Goal: Task Accomplishment & Management: Manage account settings

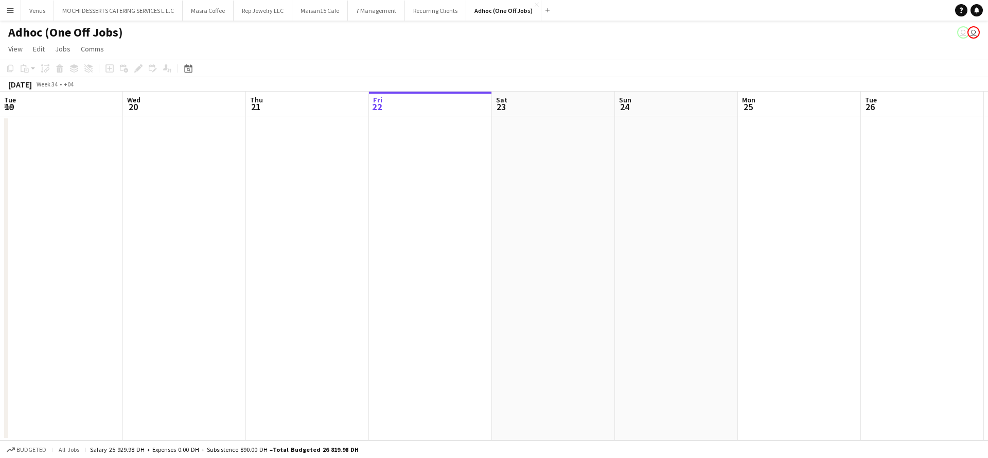
scroll to position [0, 246]
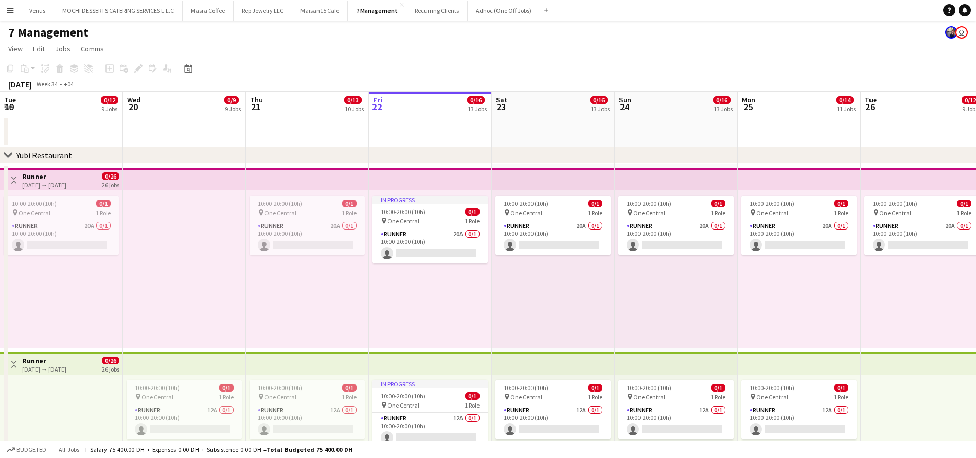
scroll to position [0, 246]
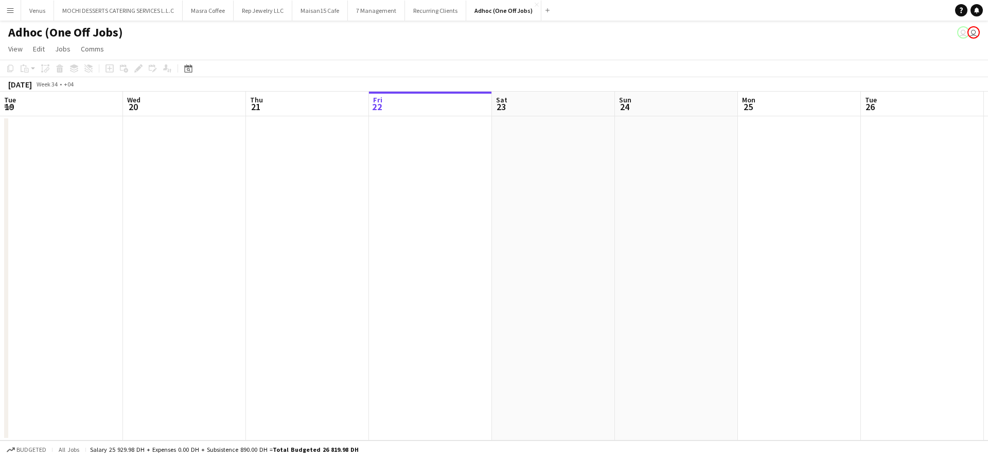
scroll to position [0, 246]
click at [11, 9] on app-icon "Menu" at bounding box center [10, 10] width 8 height 8
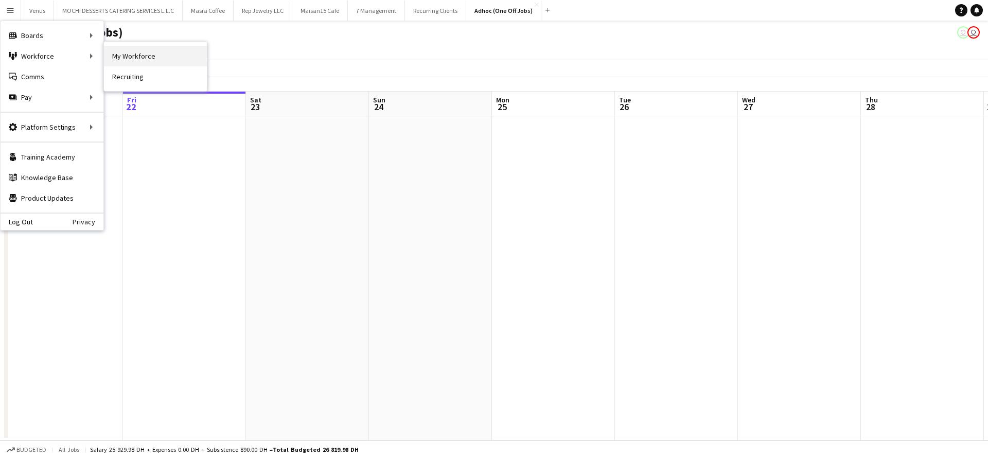
click at [147, 58] on link "My Workforce" at bounding box center [155, 56] width 103 height 21
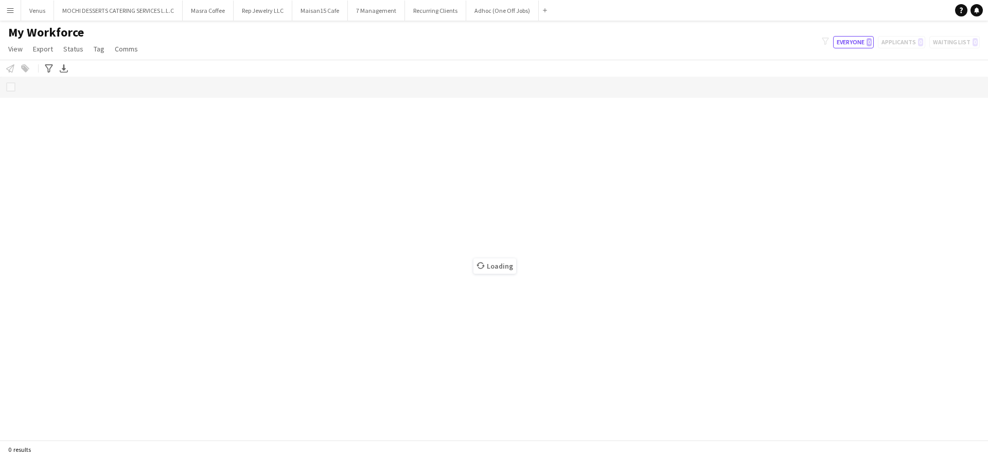
click at [8, 9] on app-icon "Menu" at bounding box center [10, 10] width 8 height 8
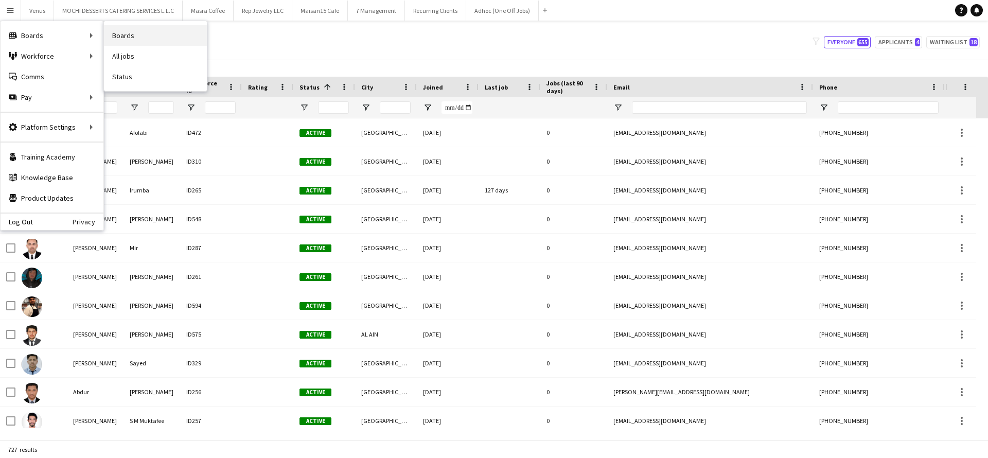
click at [117, 35] on link "Boards" at bounding box center [155, 35] width 103 height 21
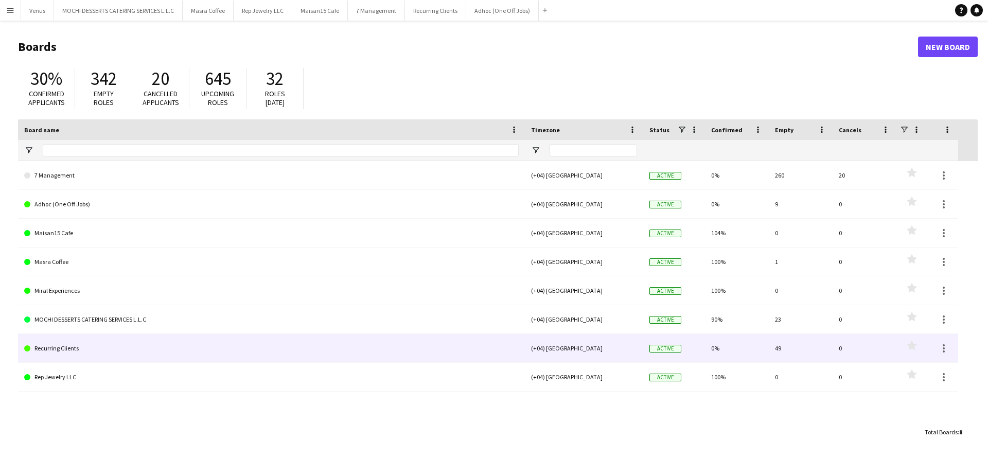
click at [49, 341] on link "Recurring Clients" at bounding box center [271, 348] width 494 height 29
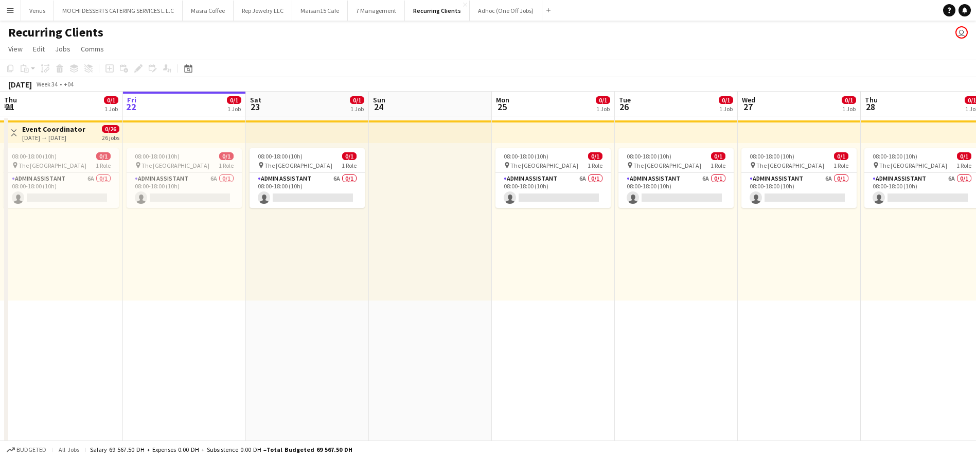
click at [278, 99] on app-board-header-date "Sat 23 0/1 1 Job" at bounding box center [307, 104] width 123 height 25
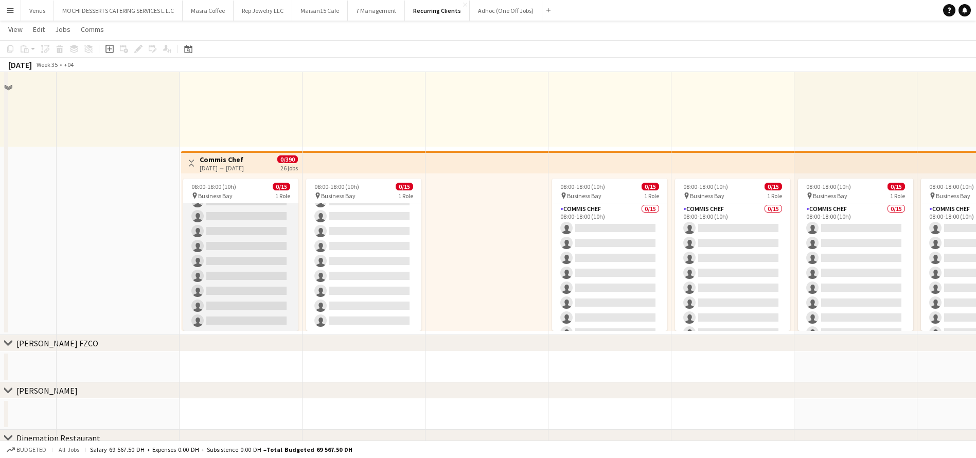
scroll to position [154, 0]
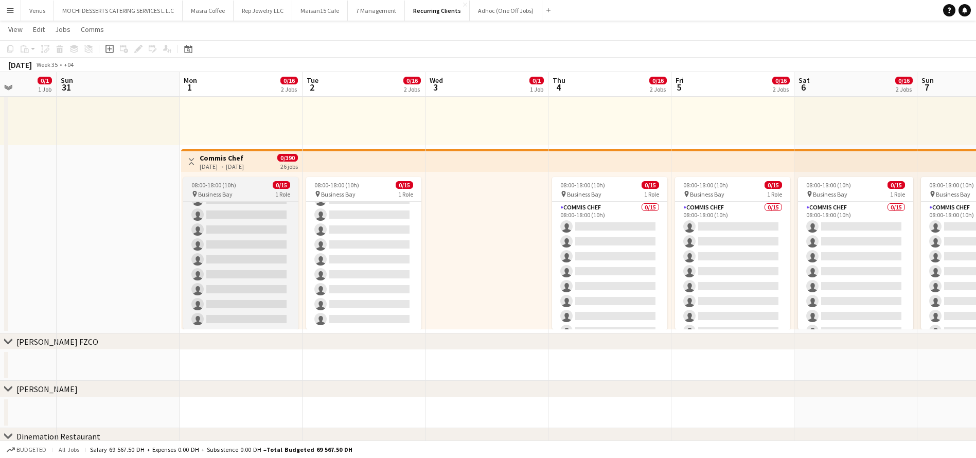
click at [256, 194] on div "pin Business Bay 1 Role" at bounding box center [240, 194] width 115 height 8
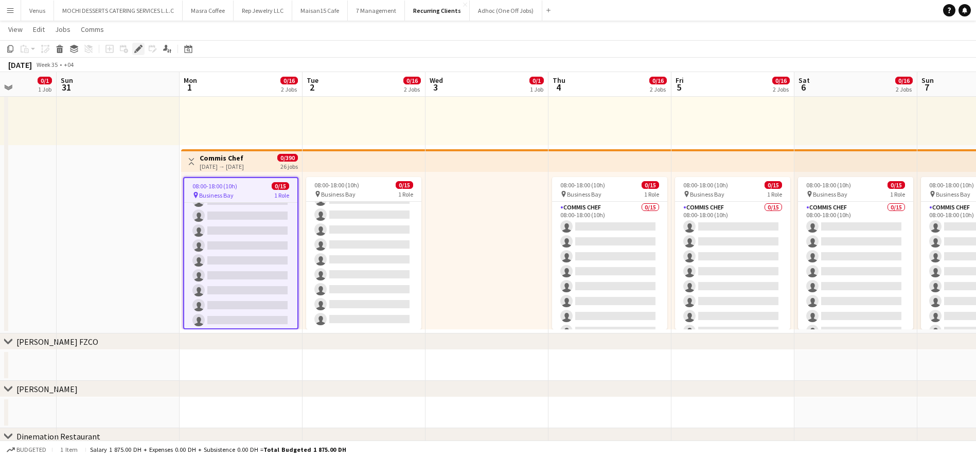
click at [139, 49] on icon at bounding box center [138, 49] width 6 height 6
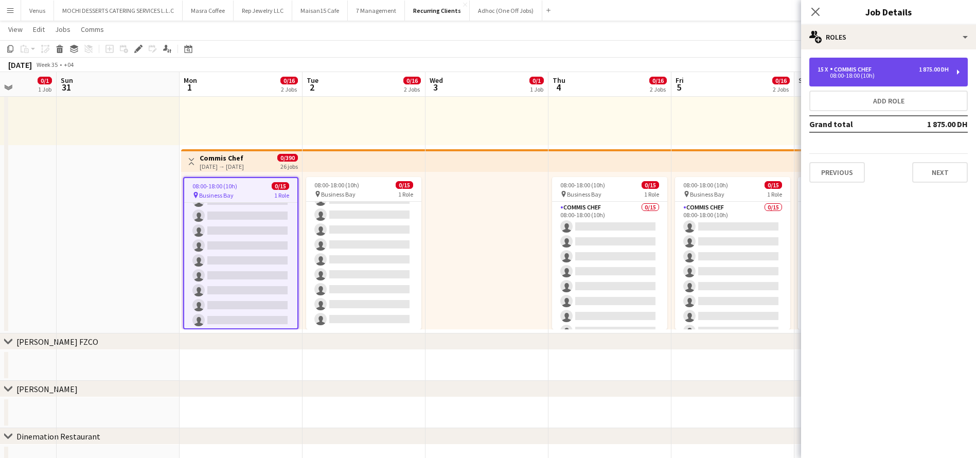
click at [957, 69] on div "15 x Commis Chef 1 875.00 DH 08:00-18:00 (10h)" at bounding box center [888, 72] width 158 height 29
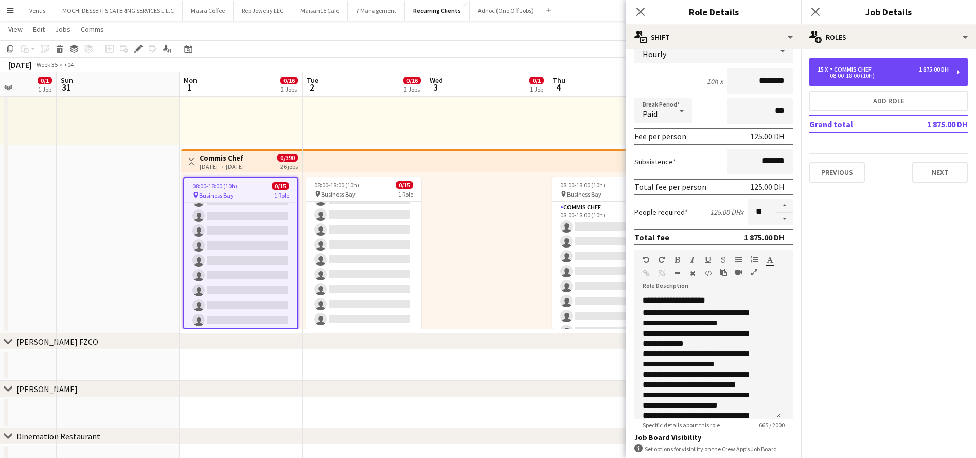
scroll to position [0, 0]
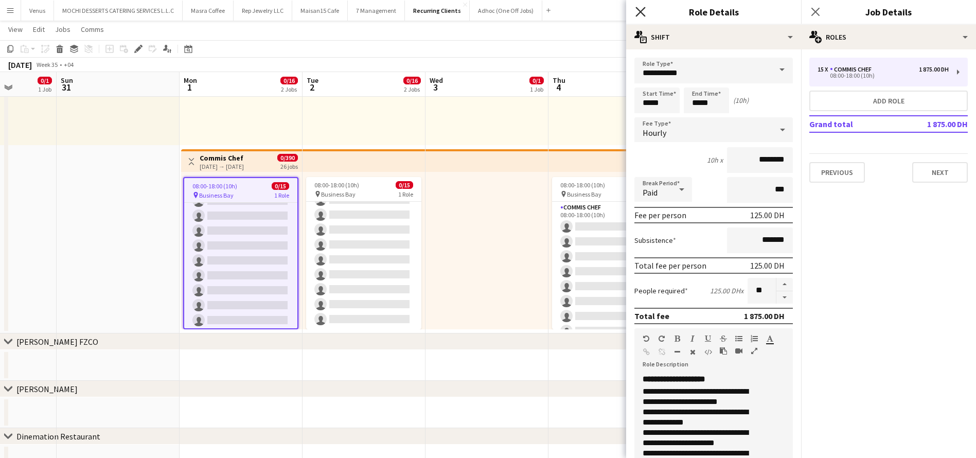
click at [643, 11] on icon "Close pop-in" at bounding box center [640, 12] width 10 height 10
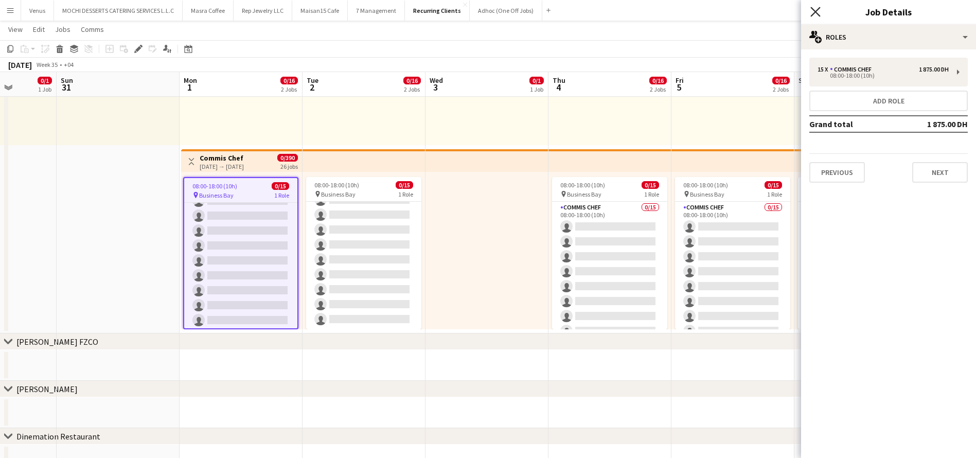
click at [817, 14] on icon "Close pop-in" at bounding box center [815, 12] width 10 height 10
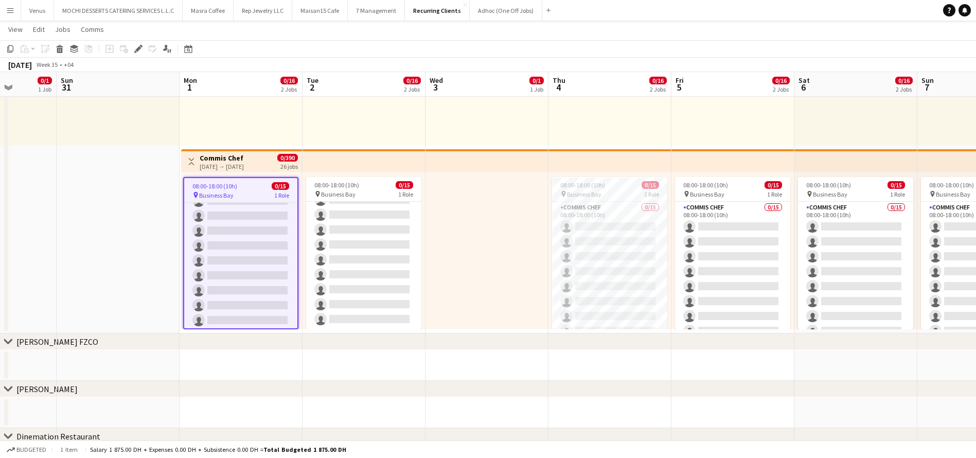
click at [110, 158] on app-date-cell at bounding box center [118, 147] width 123 height 373
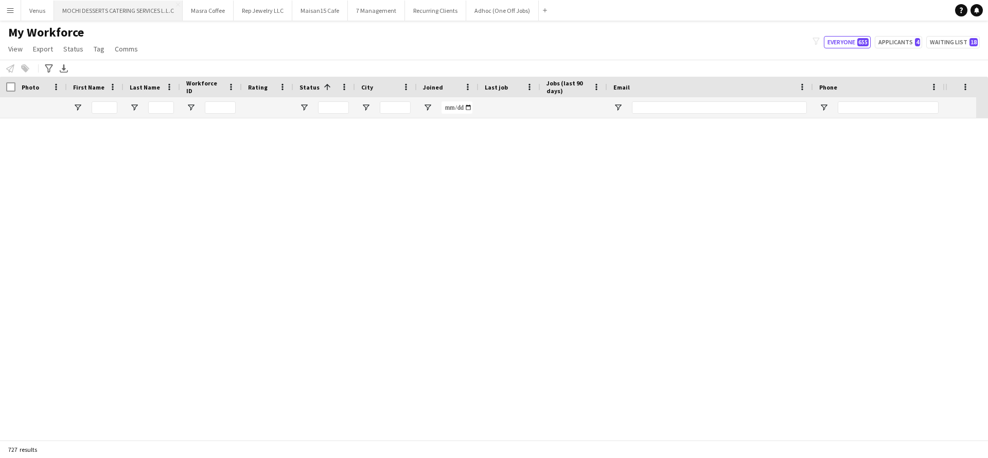
scroll to position [2161, 0]
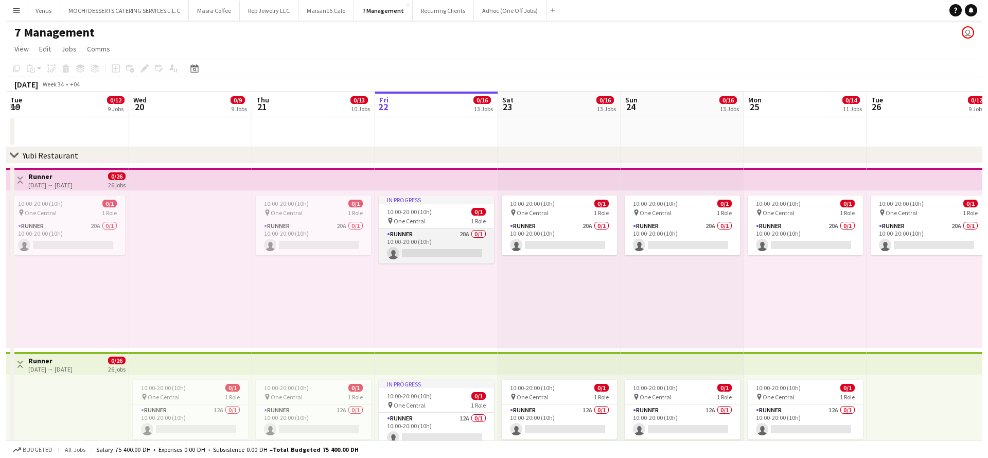
scroll to position [0, 246]
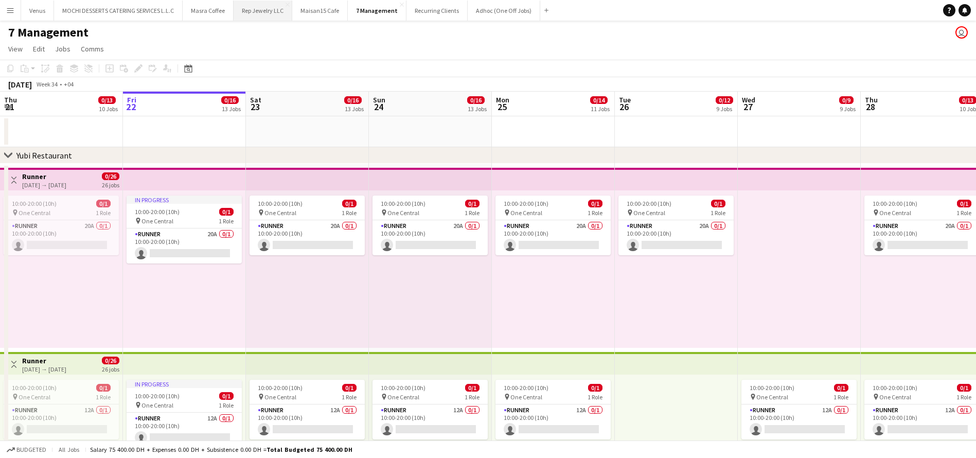
click at [254, 12] on button "Rep Jewelry LLC Close" at bounding box center [263, 11] width 59 height 20
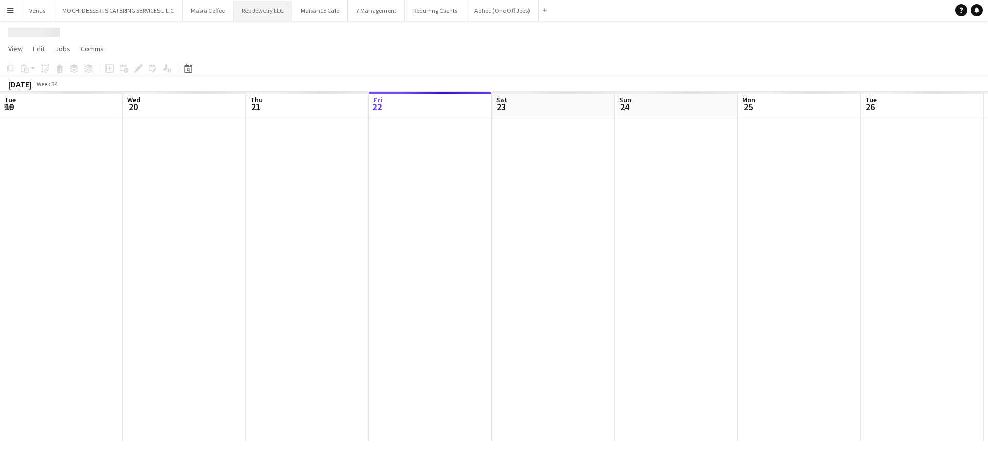
scroll to position [0, 246]
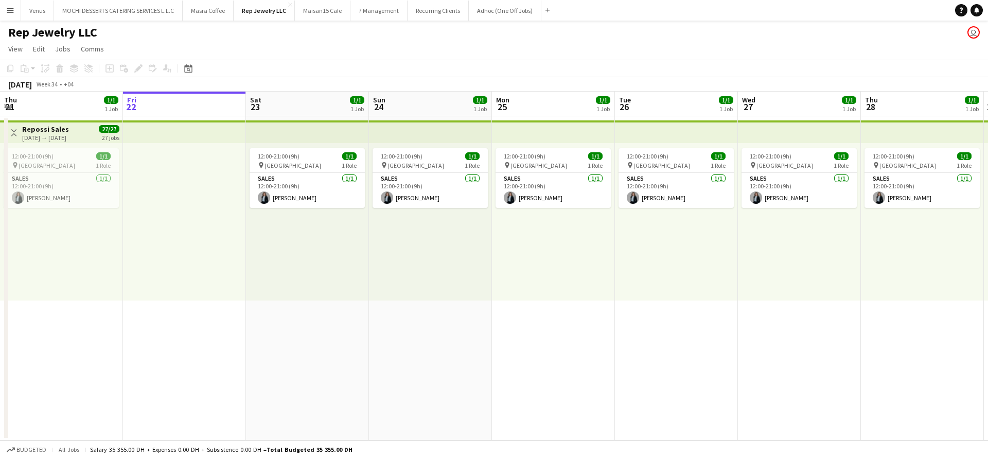
click at [65, 112] on app-board-header-date "Thu 21 1/1 1 Job" at bounding box center [61, 104] width 123 height 25
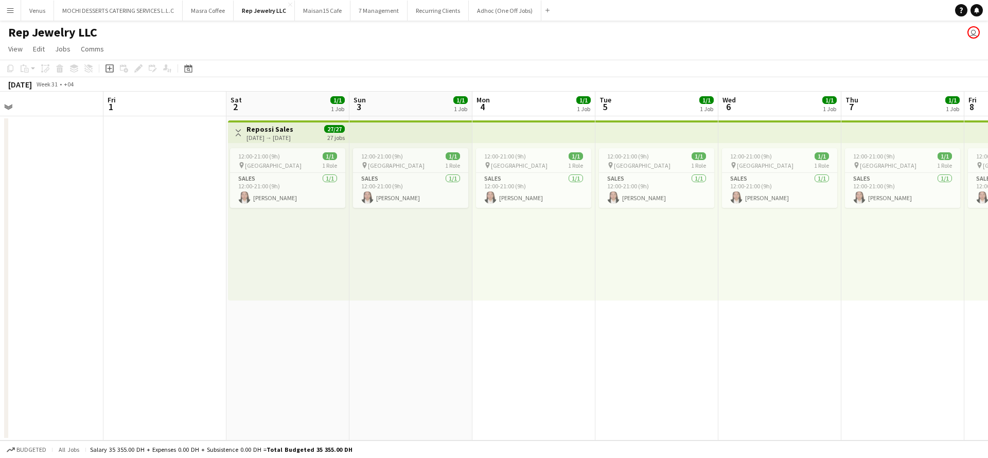
scroll to position [0, 296]
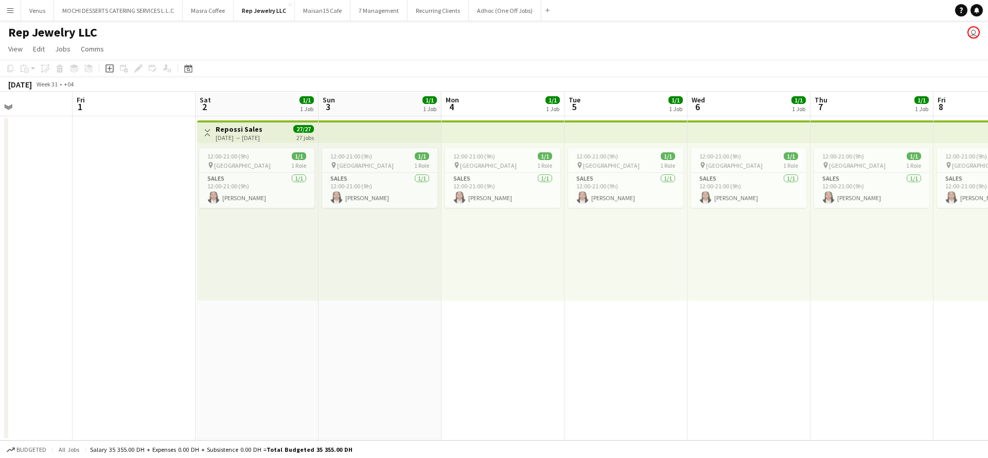
click at [236, 122] on app-top-bar "Toggle View Repossi Sales 02-08-2025 → 31-08-2025 27/27 27 jobs" at bounding box center [257, 131] width 121 height 23
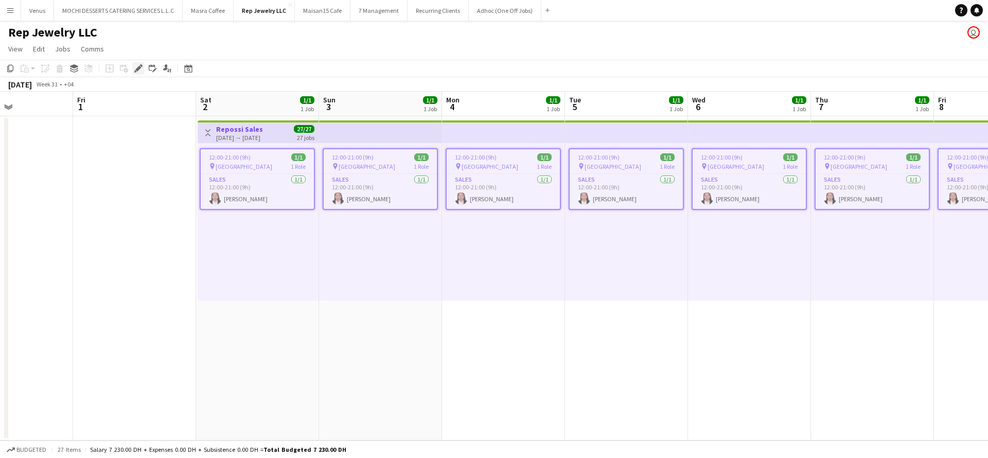
click at [135, 67] on icon "Edit" at bounding box center [138, 68] width 8 height 8
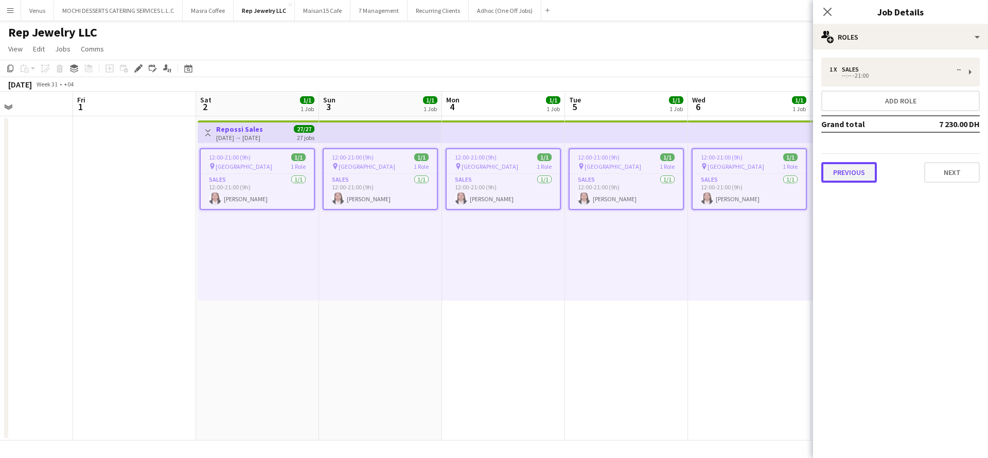
click at [847, 175] on button "Previous" at bounding box center [849, 172] width 56 height 21
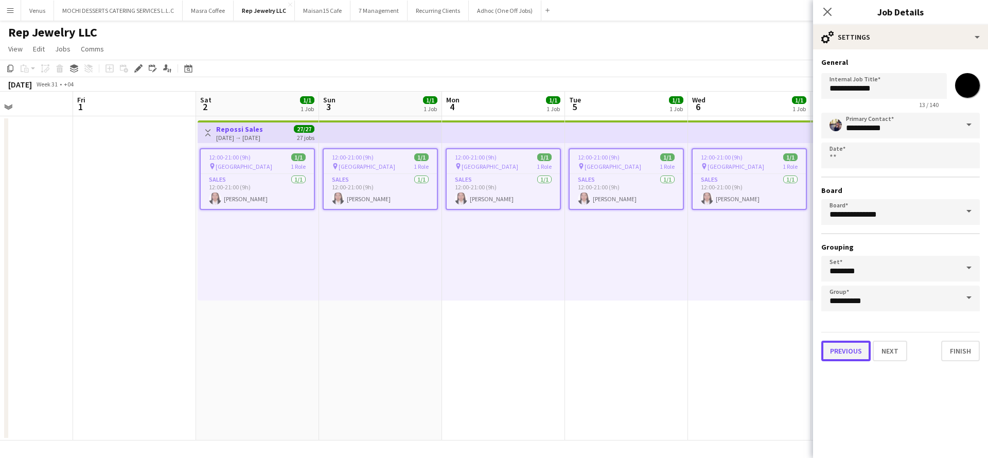
click at [849, 352] on button "Previous" at bounding box center [845, 351] width 49 height 21
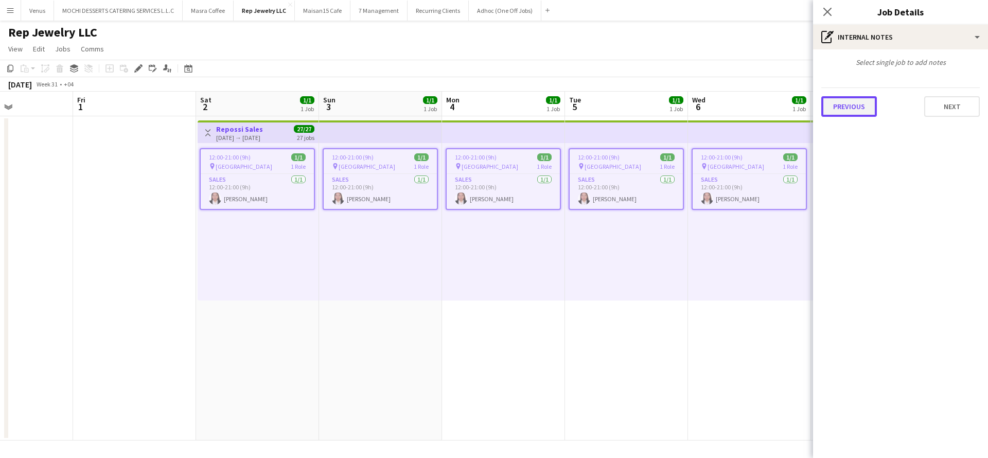
click at [851, 107] on button "Previous" at bounding box center [849, 106] width 56 height 21
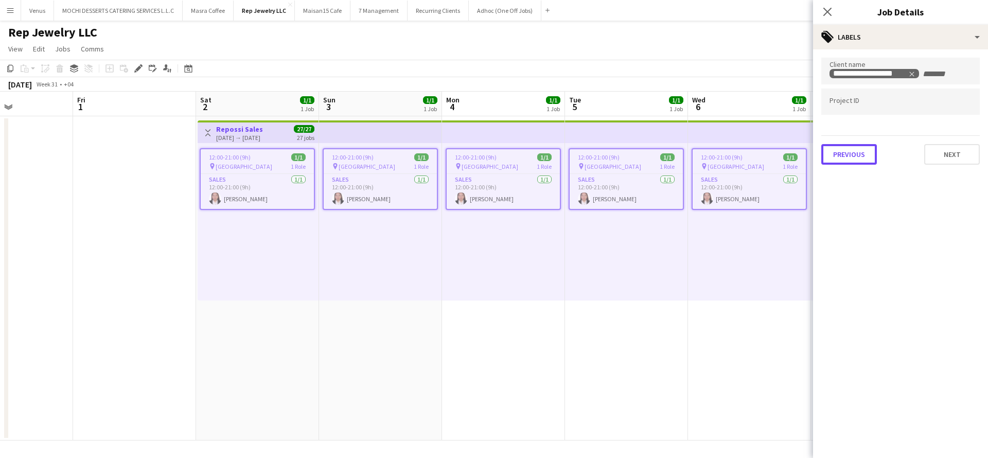
click at [865, 172] on div "**********" at bounding box center [900, 110] width 175 height 123
click at [840, 158] on button "Previous" at bounding box center [849, 154] width 56 height 21
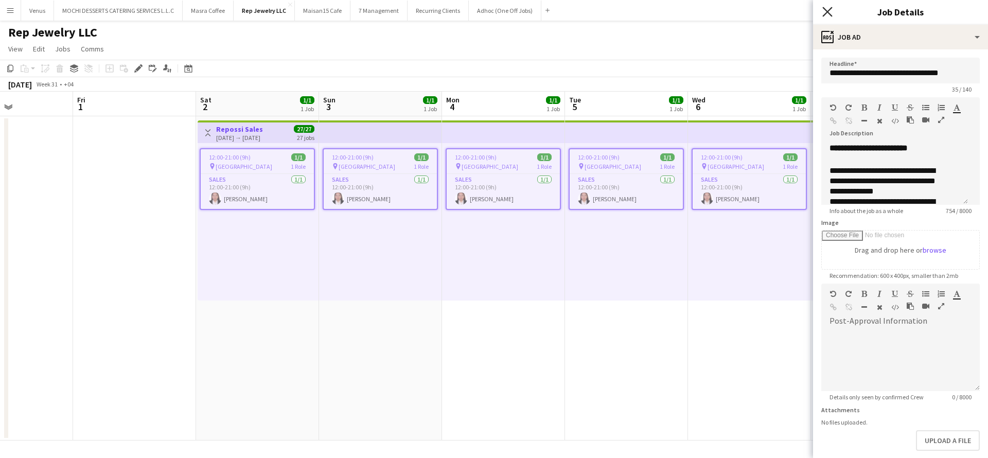
click at [825, 13] on icon at bounding box center [827, 12] width 10 height 10
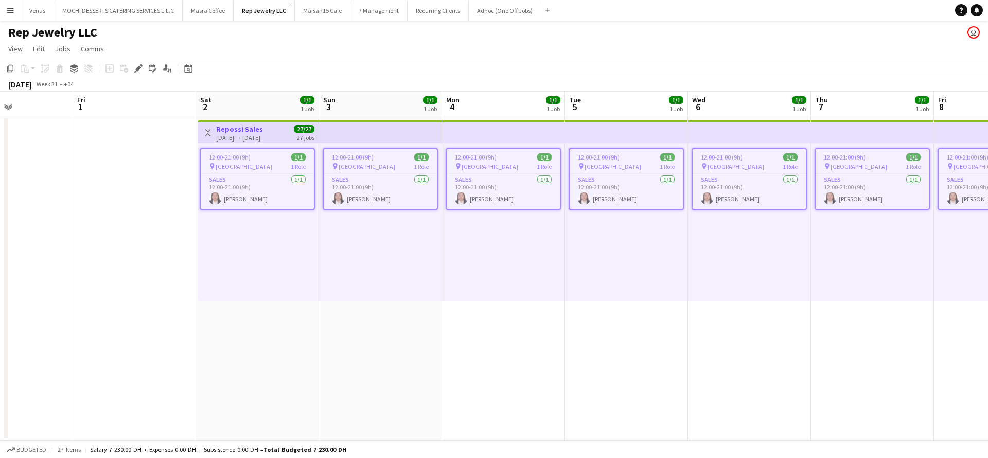
click at [648, 284] on div "12:00-21:00 (9h) 1/1 pin Dubai Mall 1 Role Sales 1/1 12:00-21:00 (9h) Lolita Pa…" at bounding box center [626, 221] width 123 height 157
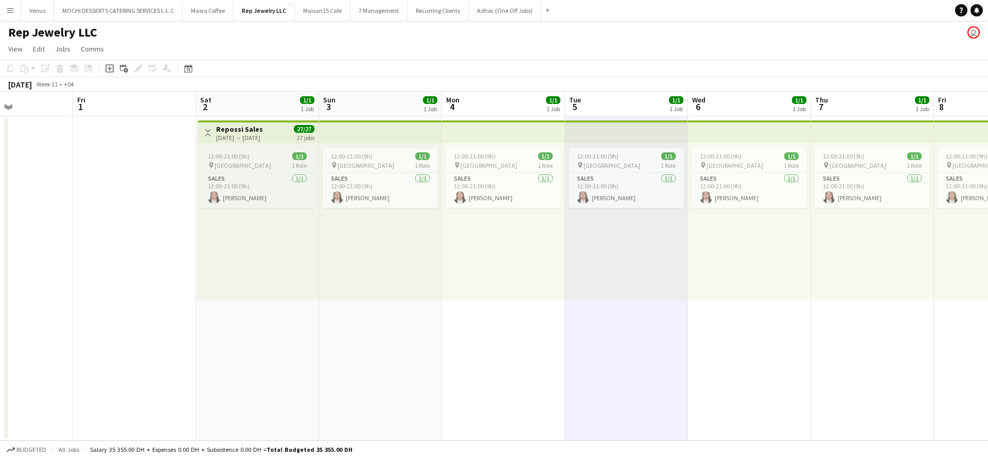
click at [242, 151] on app-job-card "12:00-21:00 (9h) 1/1 pin Dubai Mall 1 Role Sales 1/1 12:00-21:00 (9h) Lolita Pa…" at bounding box center [257, 178] width 115 height 60
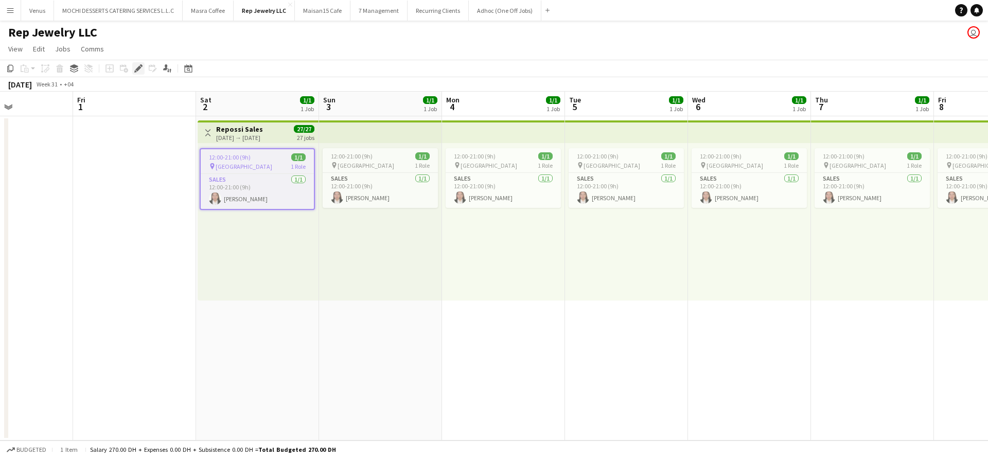
click at [141, 65] on icon at bounding box center [141, 65] width 3 height 3
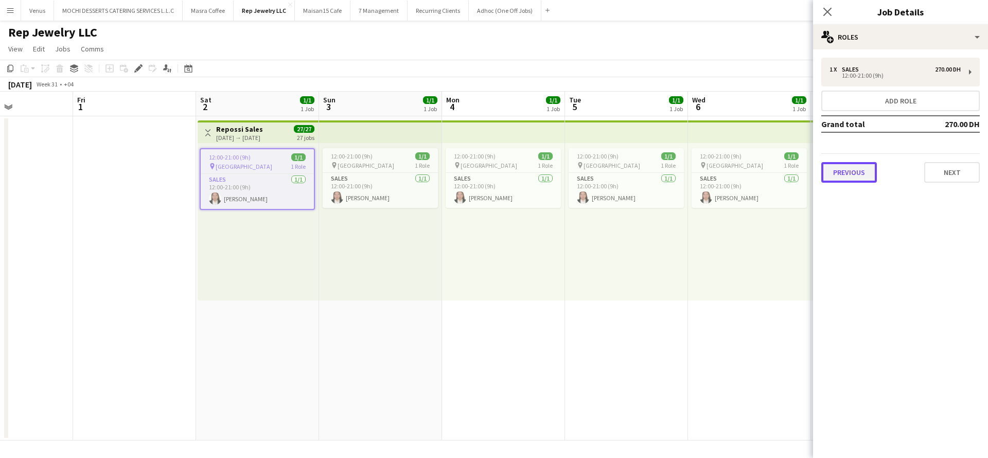
click at [860, 174] on button "Previous" at bounding box center [849, 172] width 56 height 21
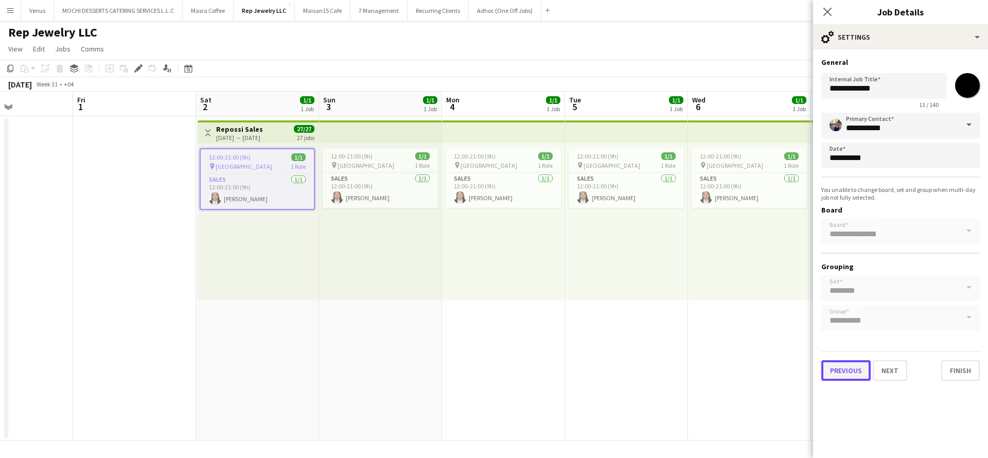
click at [843, 366] on button "Previous" at bounding box center [845, 370] width 49 height 21
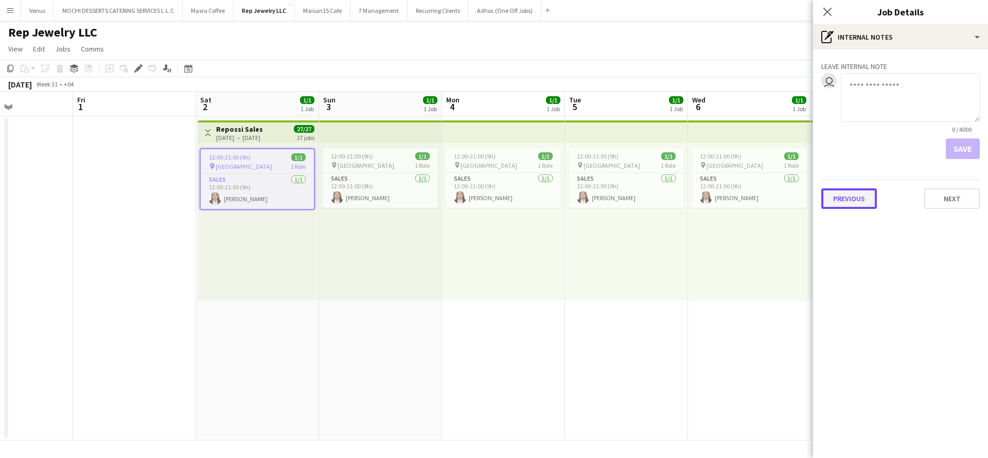
click at [854, 194] on button "Previous" at bounding box center [849, 198] width 56 height 21
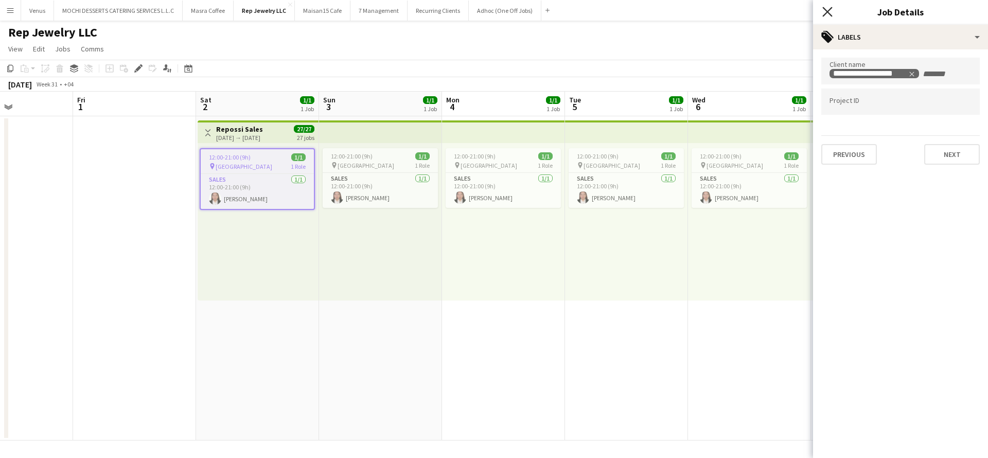
click at [824, 10] on icon "Close pop-in" at bounding box center [827, 12] width 10 height 10
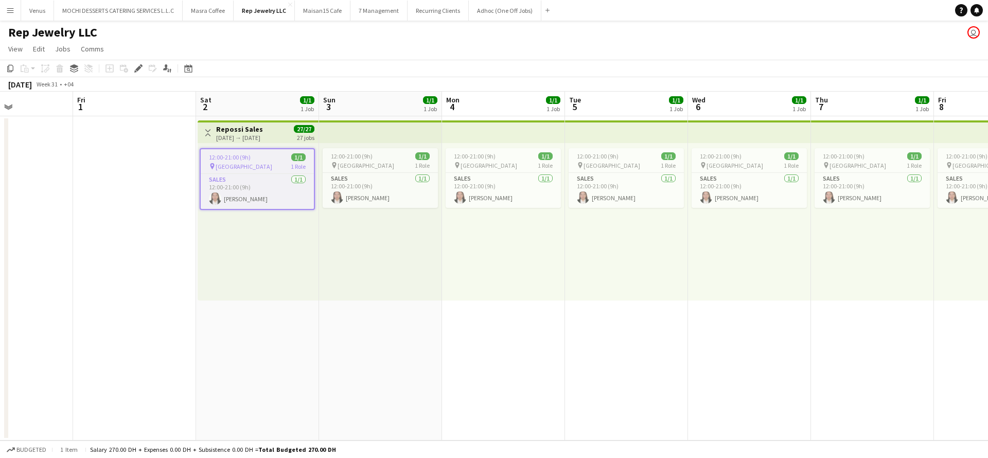
click at [611, 92] on app-board-header-date "Tue 5 1/1 1 Job" at bounding box center [626, 104] width 123 height 25
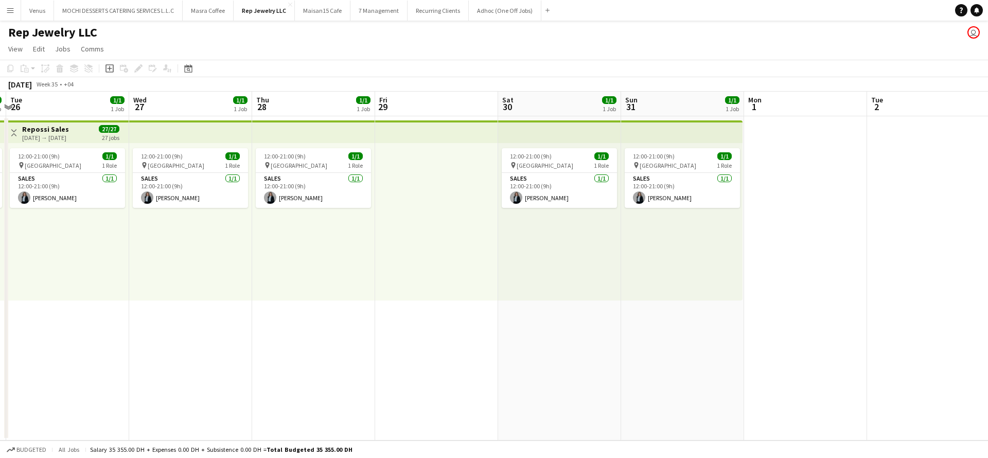
scroll to position [0, 370]
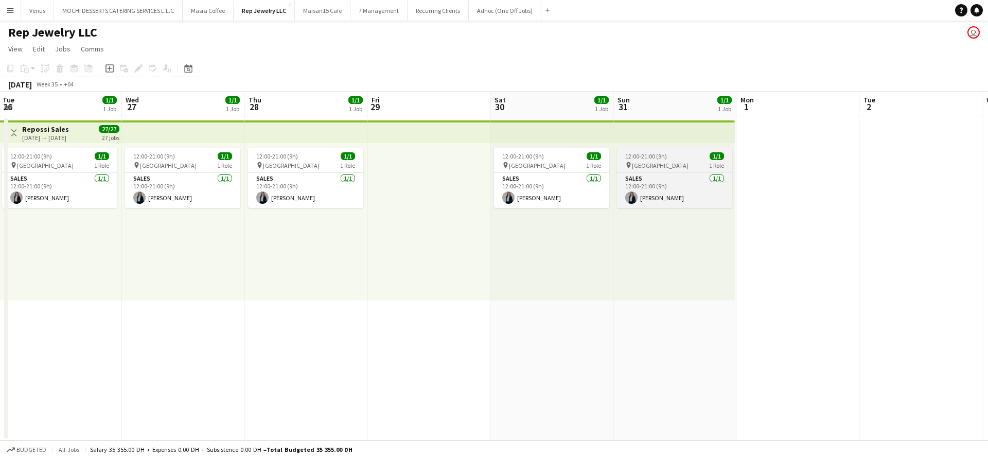
click at [667, 164] on div "pin [GEOGRAPHIC_DATA] 1 Role" at bounding box center [674, 165] width 115 height 8
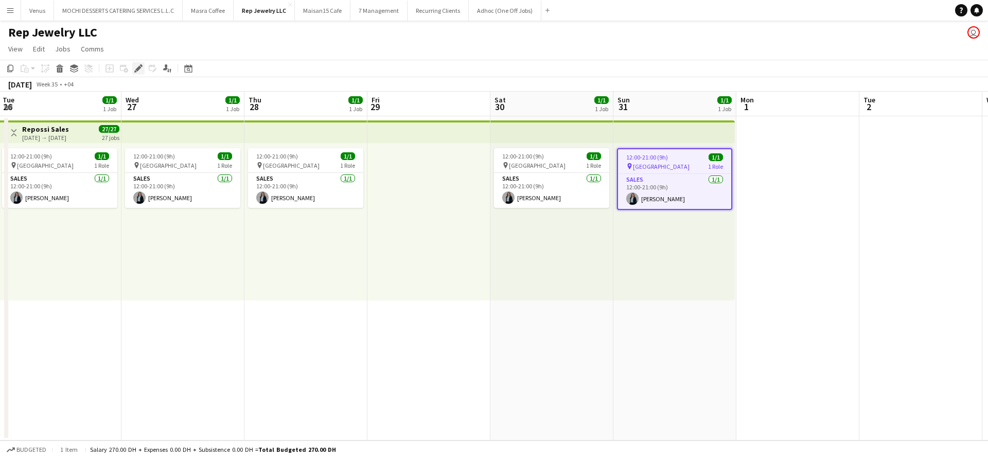
click at [137, 67] on icon "Edit" at bounding box center [138, 68] width 8 height 8
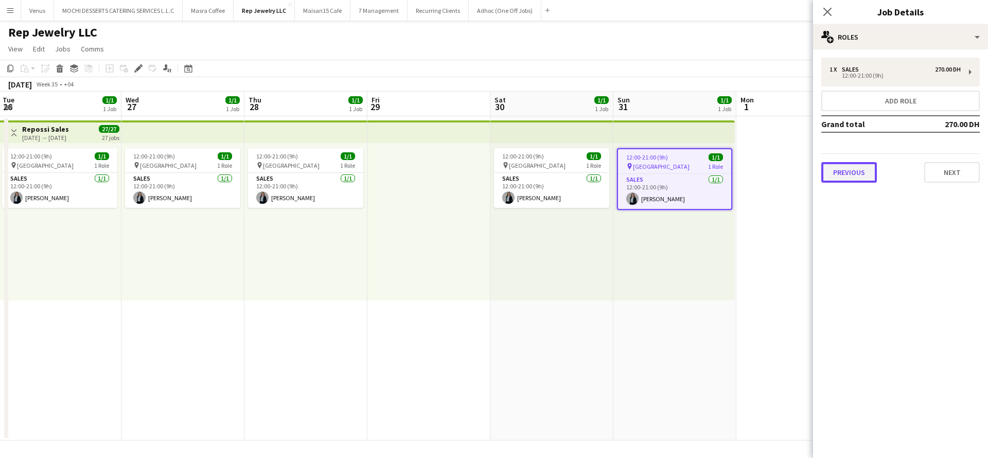
click at [846, 176] on button "Previous" at bounding box center [849, 172] width 56 height 21
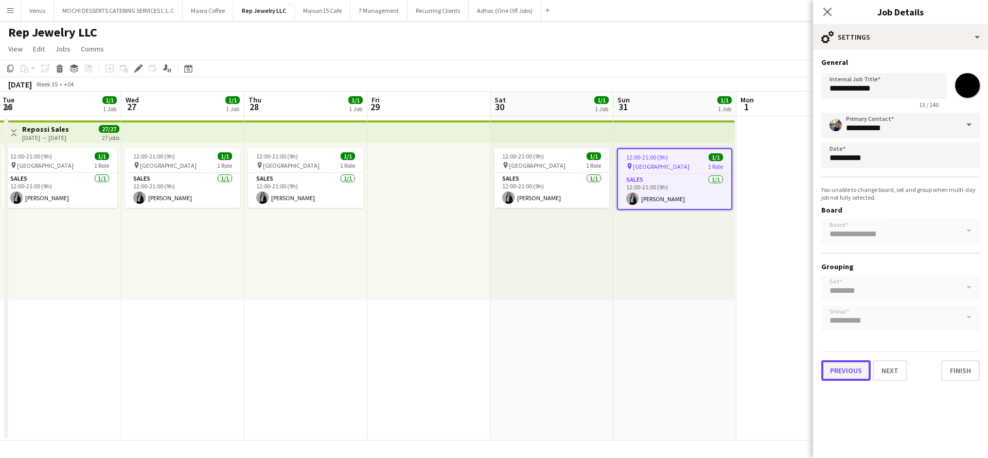
click at [849, 373] on button "Previous" at bounding box center [845, 370] width 49 height 21
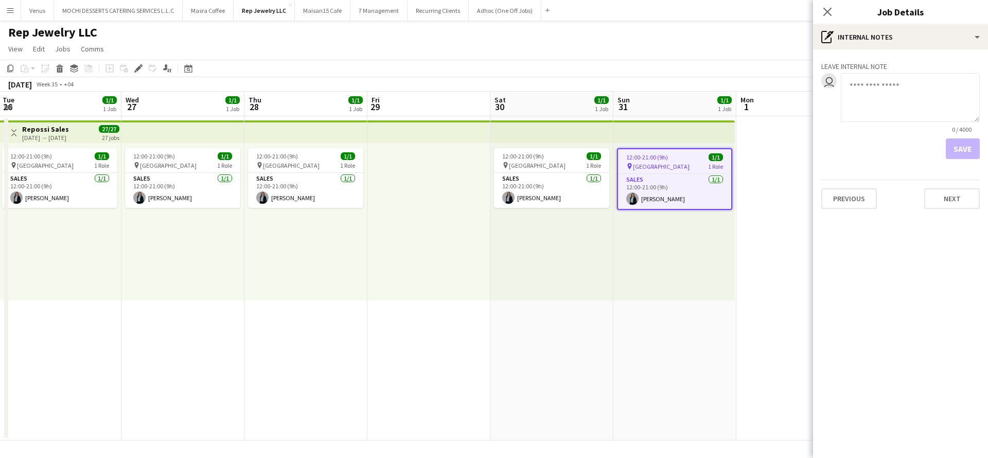
click at [855, 184] on div "Previous Next" at bounding box center [900, 194] width 158 height 29
click at [864, 204] on button "Previous" at bounding box center [849, 198] width 56 height 21
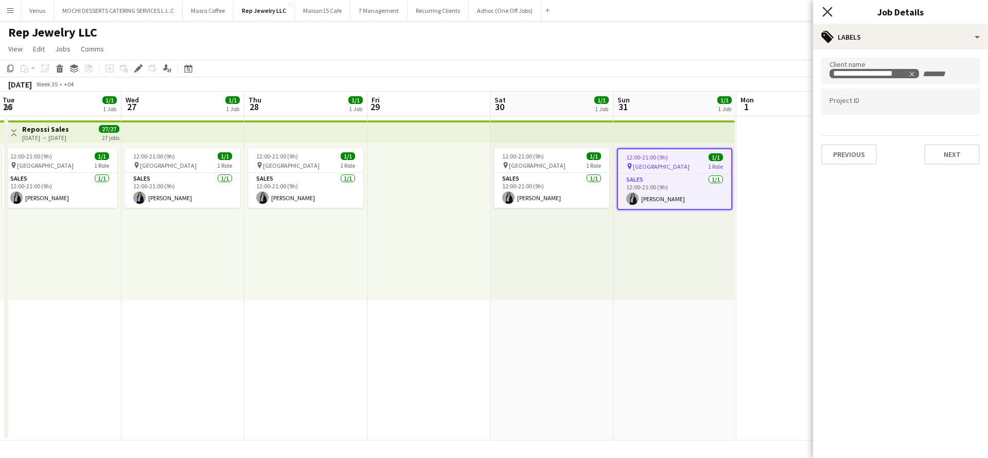
click at [828, 11] on icon at bounding box center [827, 12] width 10 height 10
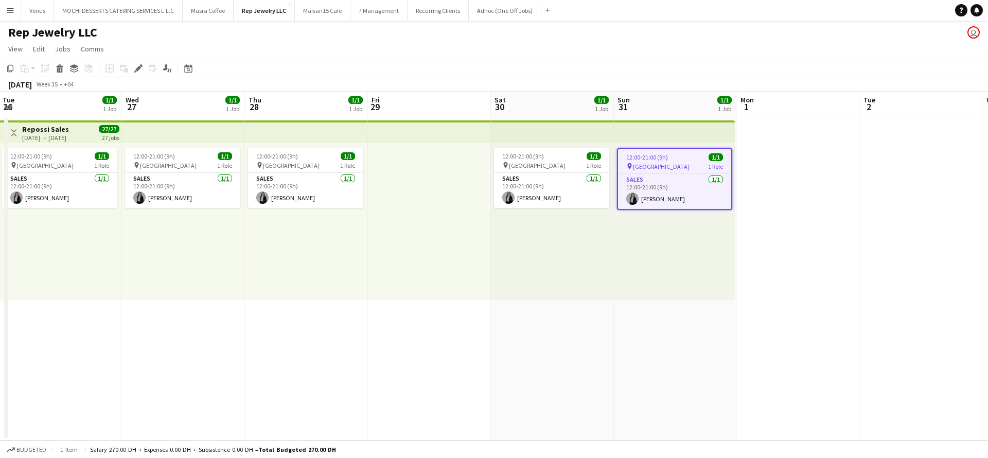
click at [636, 385] on app-date-cell "12:00-21:00 (9h) 1/1 pin Dubai Mall 1 Role Sales 1/1 12:00-21:00 (9h) Sawsan Fa…" at bounding box center [674, 278] width 123 height 324
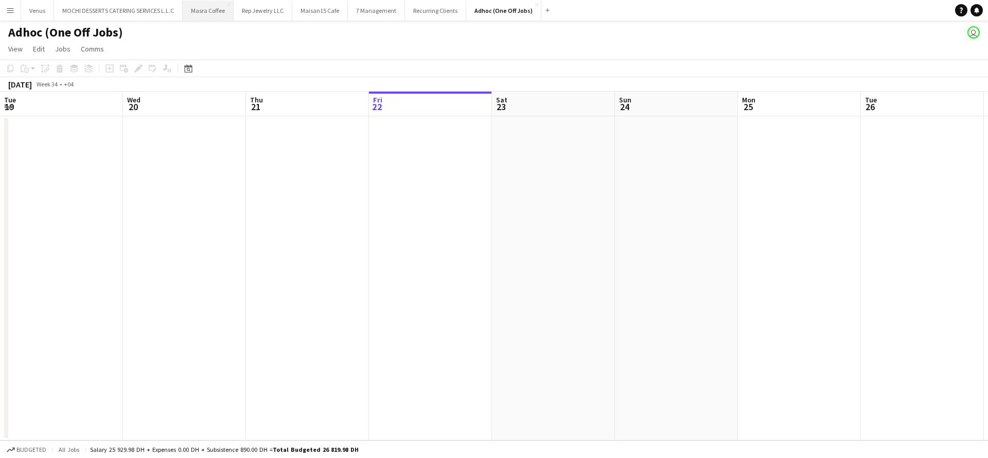
scroll to position [0, 246]
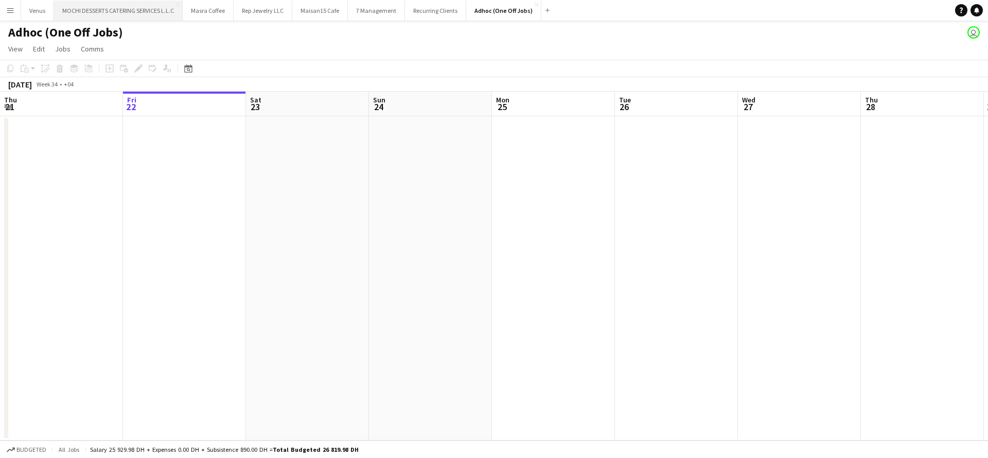
click at [133, 8] on button "MOCHI DESSERTS CATERING SERVICES L.L.C Close" at bounding box center [118, 11] width 129 height 20
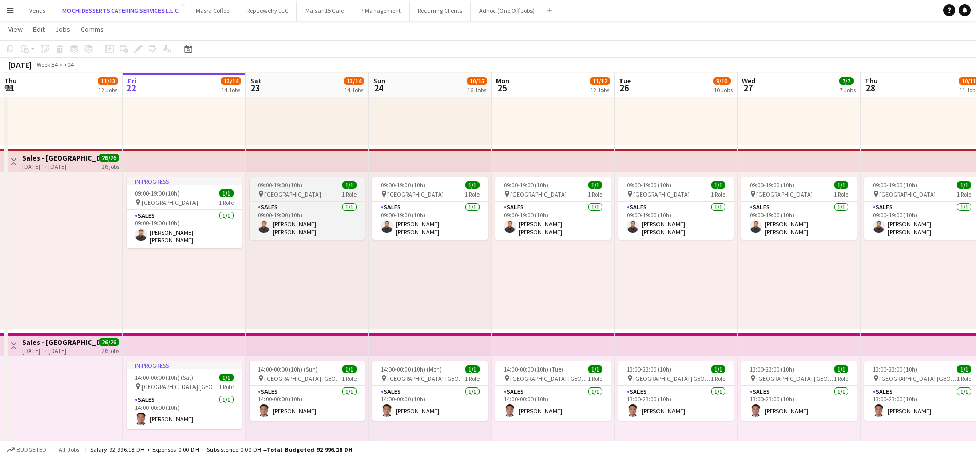
scroll to position [463, 0]
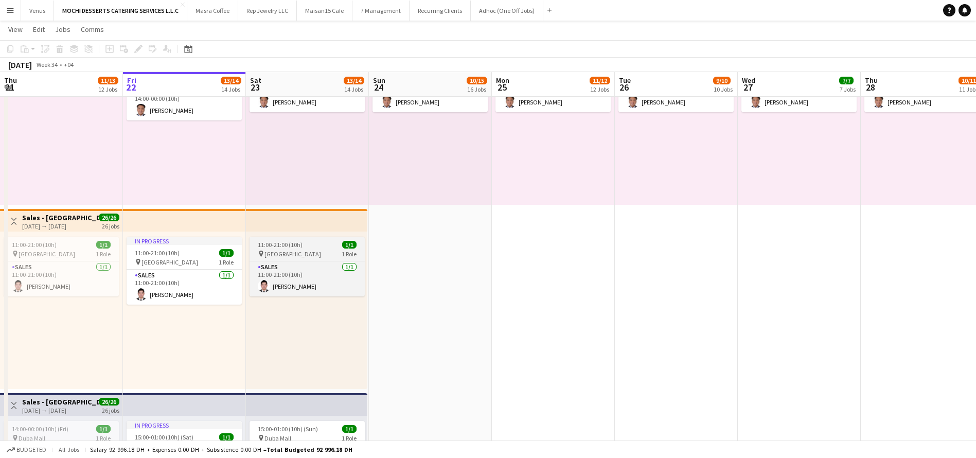
click at [309, 253] on div "pin [GEOGRAPHIC_DATA] 1 Role" at bounding box center [307, 254] width 115 height 8
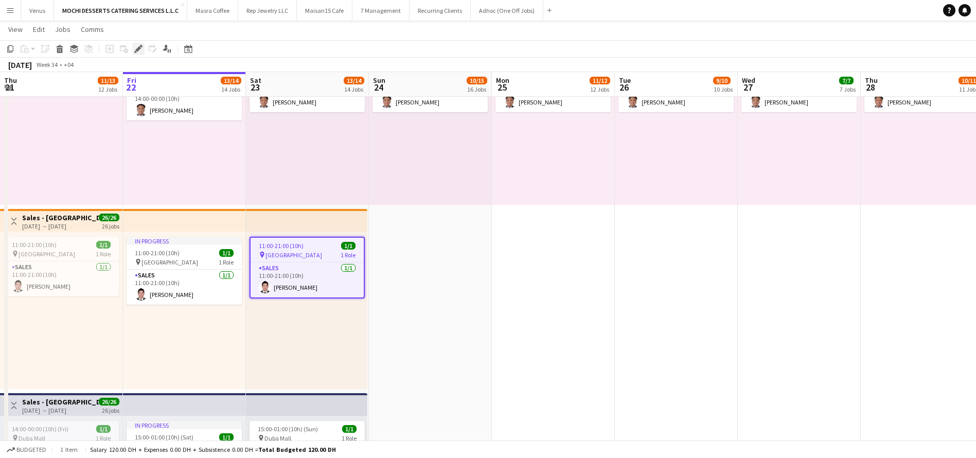
click at [136, 48] on icon "Edit" at bounding box center [138, 49] width 8 height 8
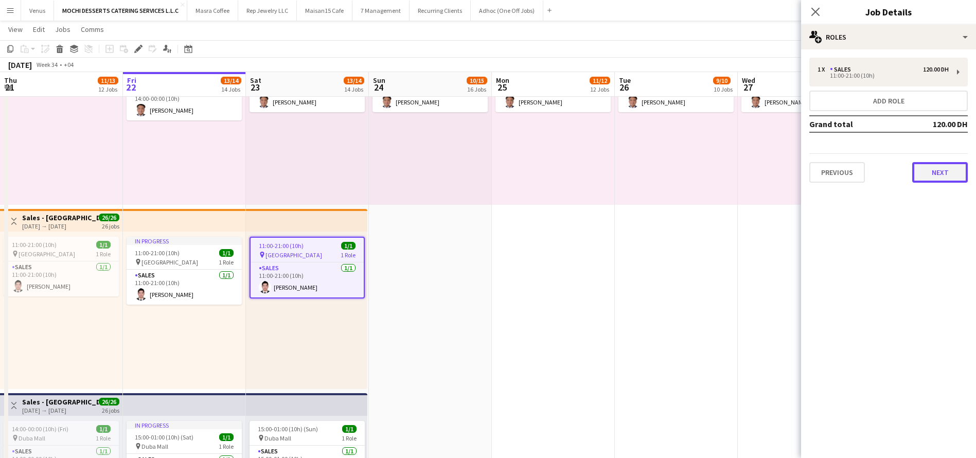
click at [945, 174] on button "Next" at bounding box center [940, 172] width 56 height 21
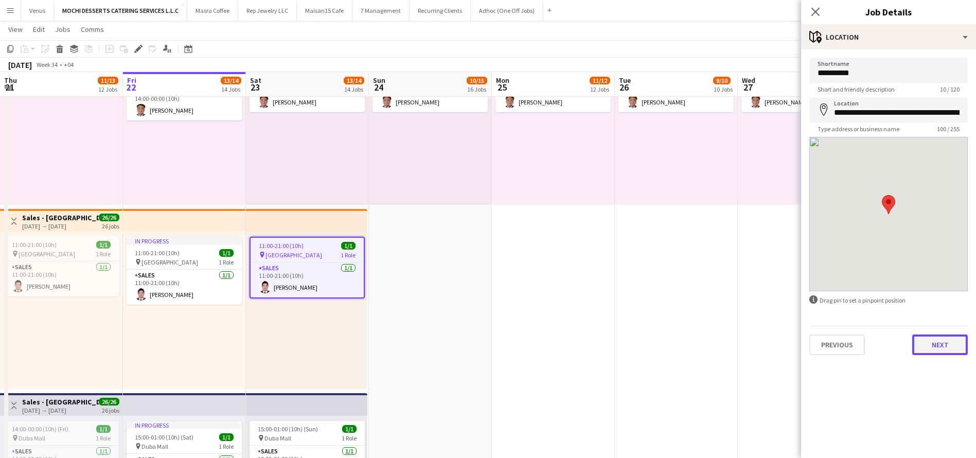
click at [959, 344] on button "Next" at bounding box center [940, 344] width 56 height 21
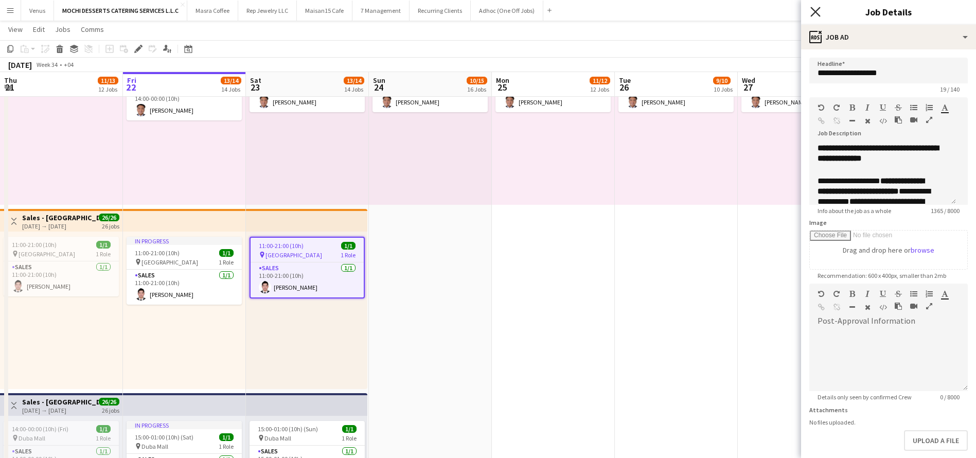
click at [819, 15] on icon at bounding box center [815, 12] width 10 height 10
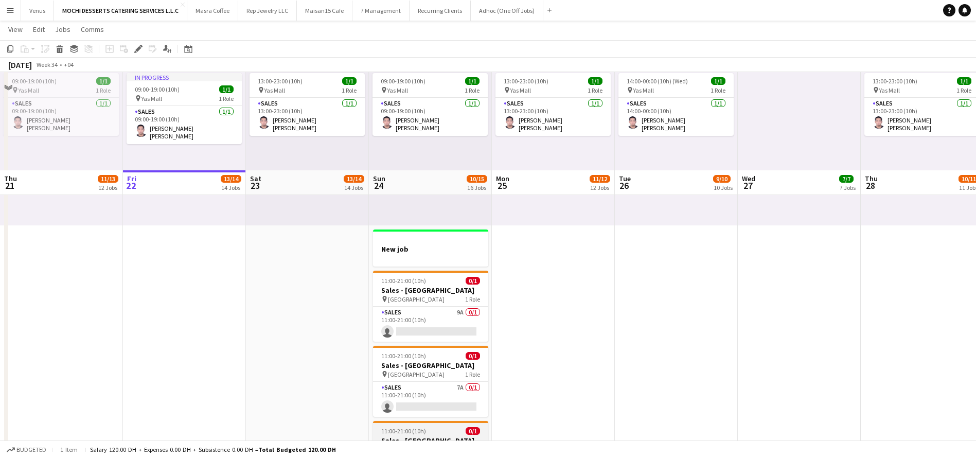
scroll to position [2465, 0]
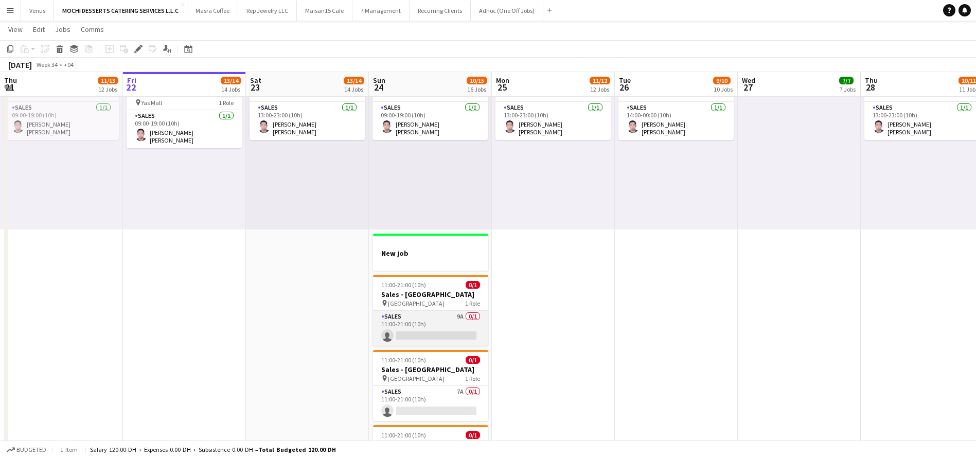
click at [424, 334] on app-card-role "Sales 9A 0/1 11:00-21:00 (10h) single-neutral-actions" at bounding box center [430, 328] width 115 height 35
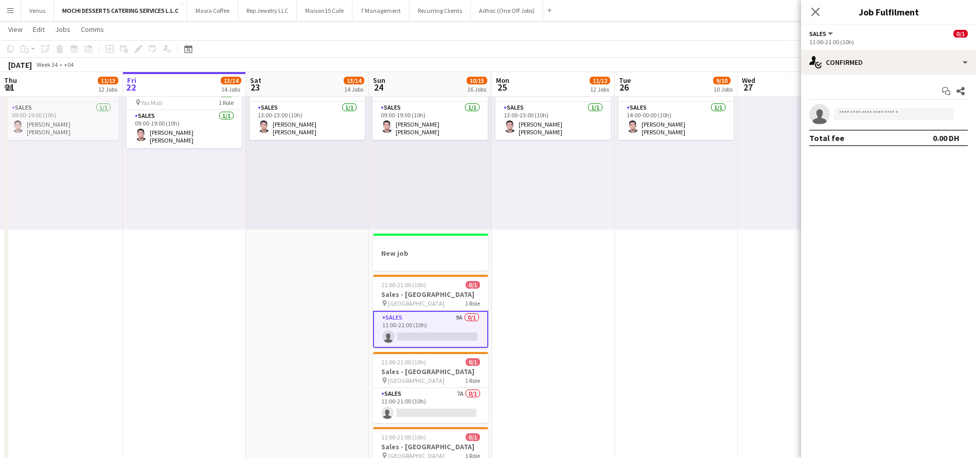
click at [814, 14] on icon "Close pop-in" at bounding box center [815, 12] width 8 height 8
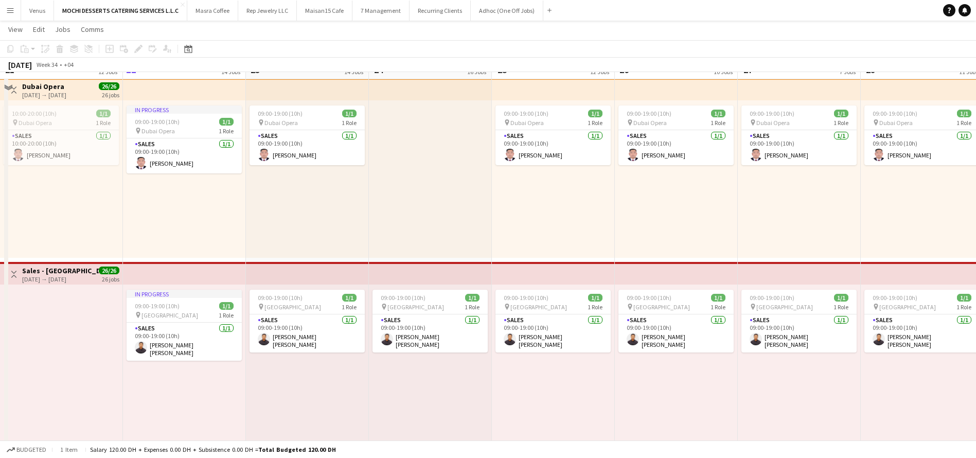
scroll to position [0, 0]
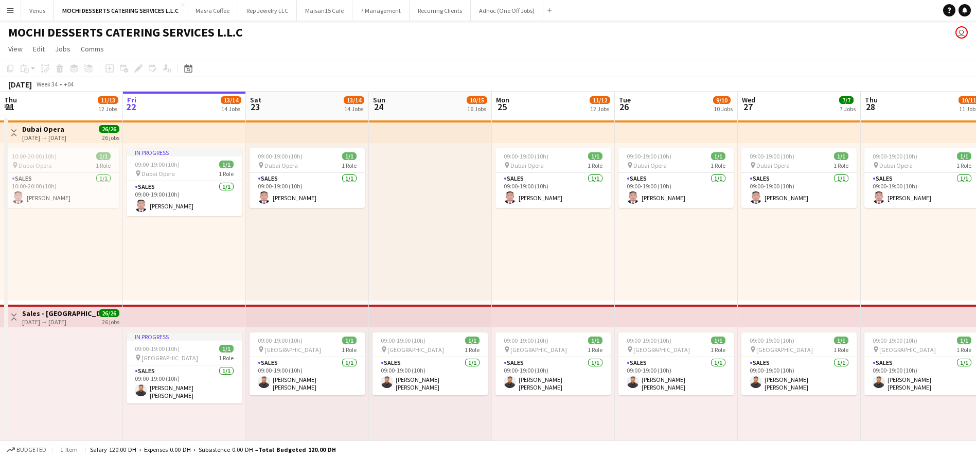
click at [79, 266] on div "10:00-20:00 (10h) 1/1 pin Dubai Opera 1 Role Sales [DATE] 10:00-20:00 (10h) [PE…" at bounding box center [61, 221] width 123 height 157
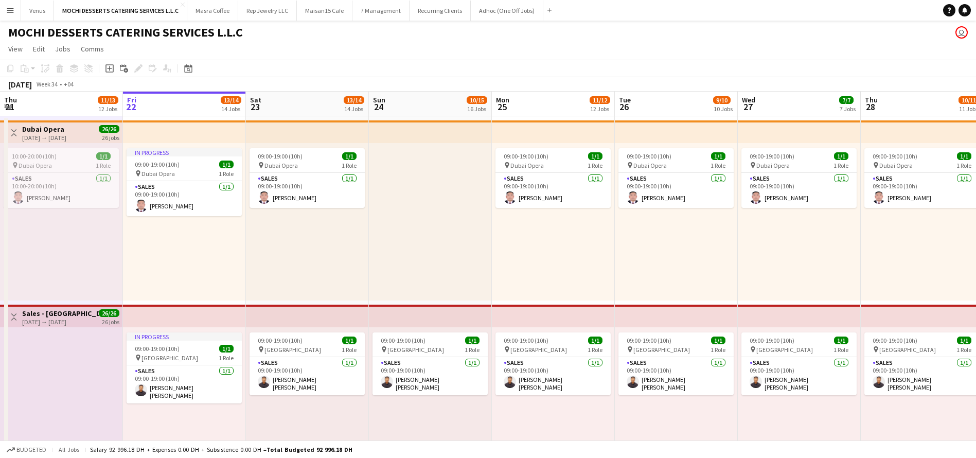
click at [227, 126] on app-top-bar at bounding box center [184, 131] width 123 height 23
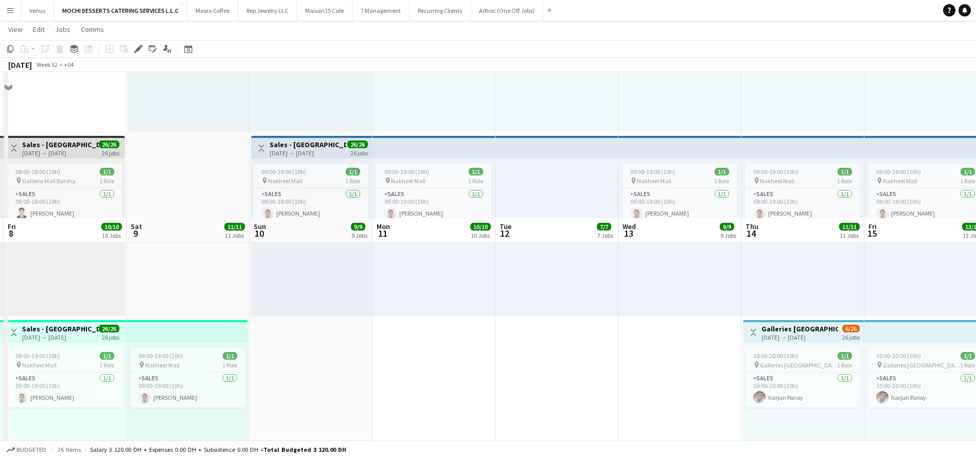
scroll to position [1081, 0]
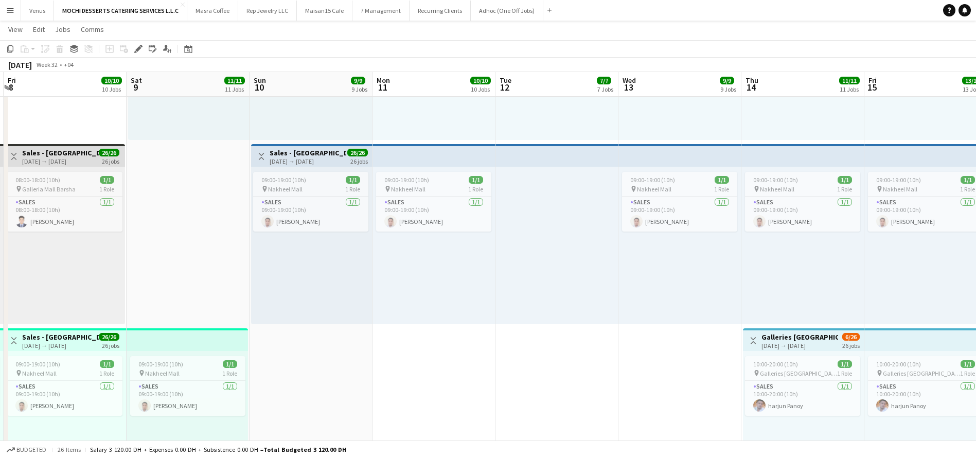
click at [164, 328] on app-top-bar at bounding box center [187, 339] width 121 height 23
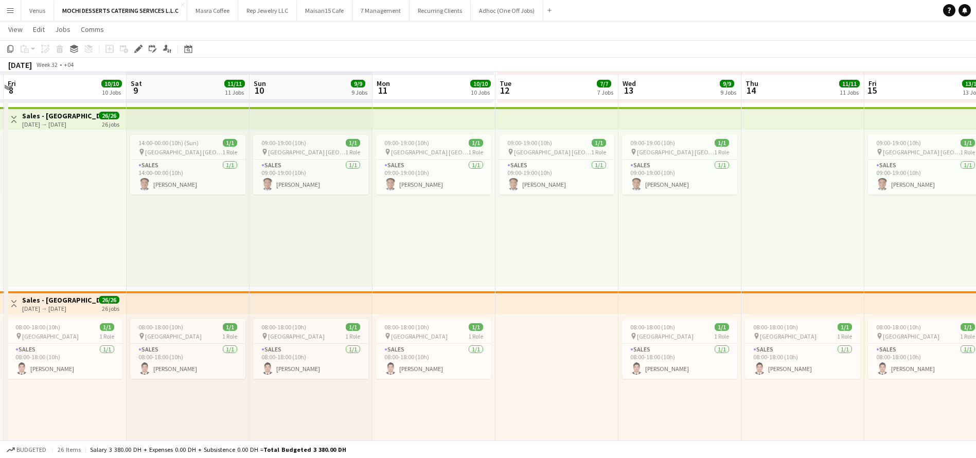
scroll to position [535, 0]
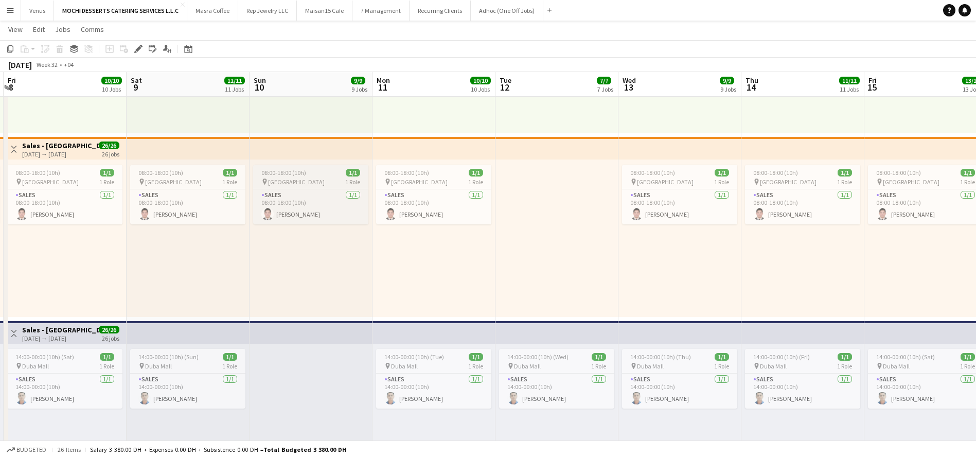
click at [298, 181] on div "pin [GEOGRAPHIC_DATA] 1 Role" at bounding box center [310, 182] width 115 height 8
click at [137, 48] on icon "Edit" at bounding box center [138, 49] width 8 height 8
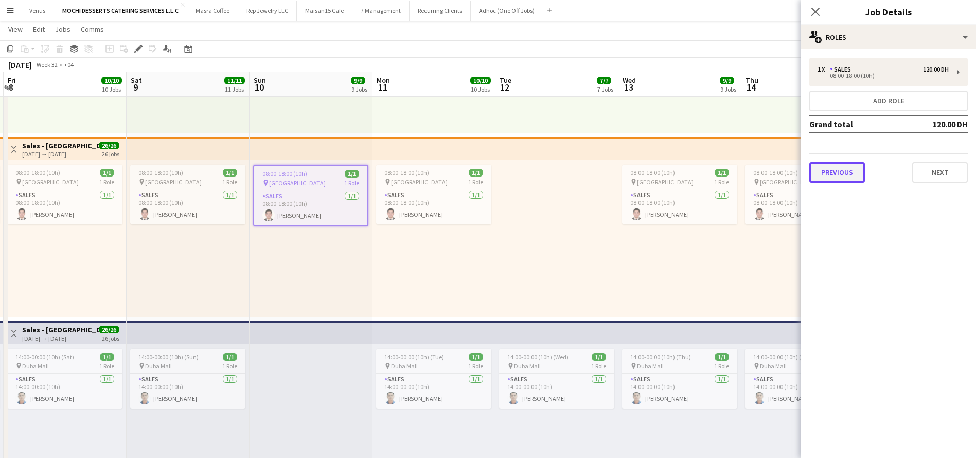
click at [844, 174] on button "Previous" at bounding box center [837, 172] width 56 height 21
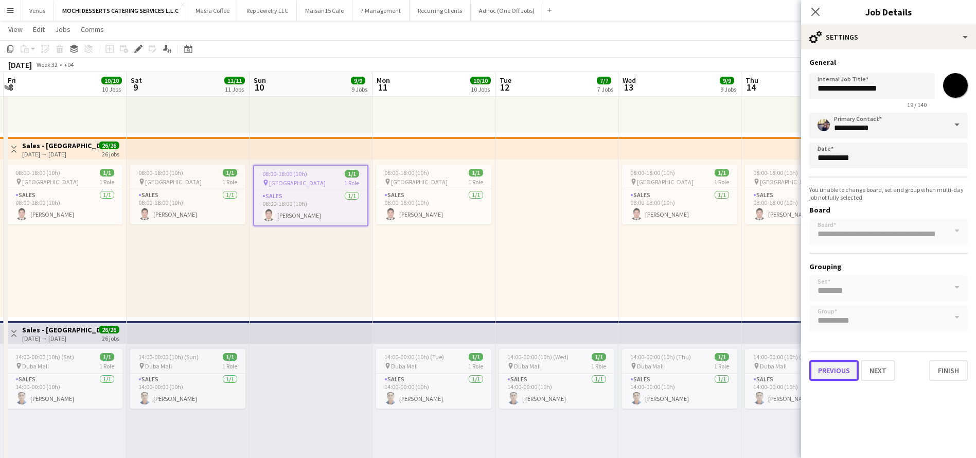
click at [840, 367] on button "Previous" at bounding box center [833, 370] width 49 height 21
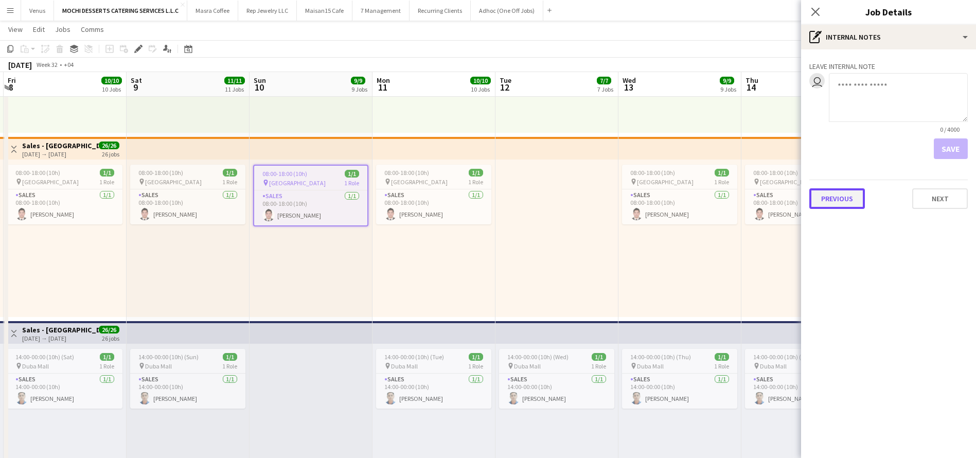
click at [845, 192] on button "Previous" at bounding box center [837, 198] width 56 height 21
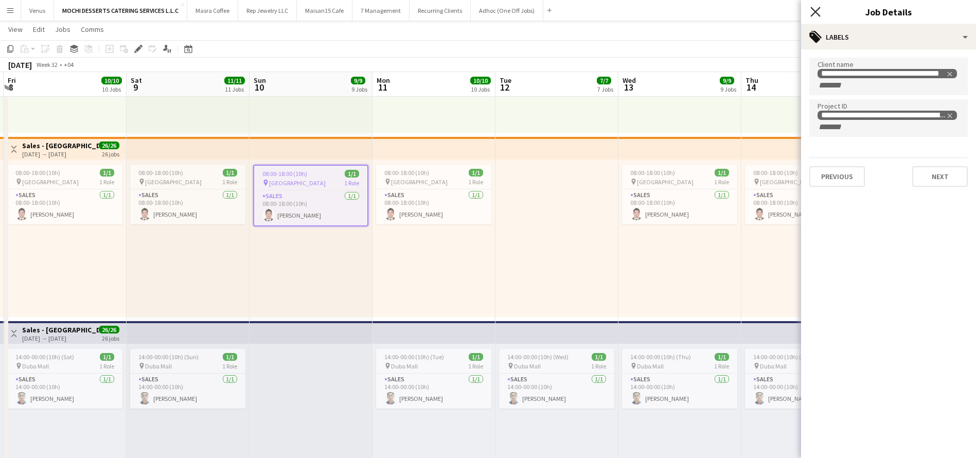
click at [818, 13] on icon "Close pop-in" at bounding box center [815, 12] width 10 height 10
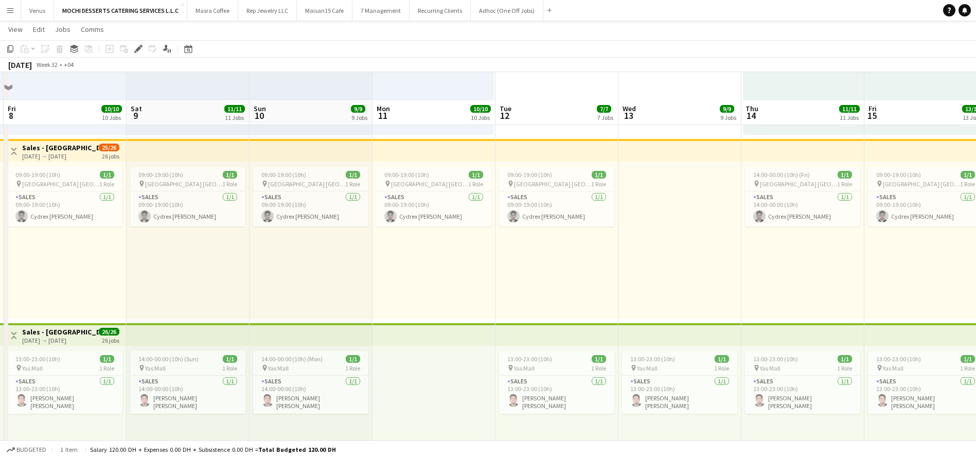
scroll to position [1621, 0]
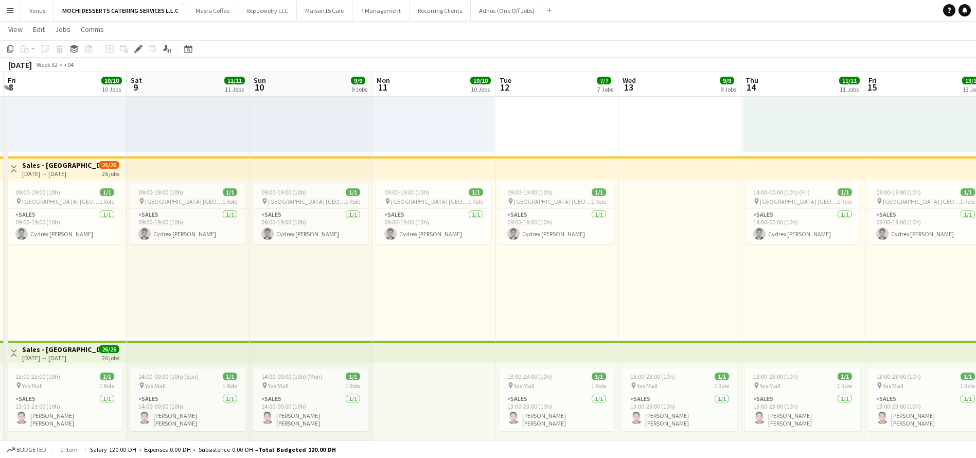
drag, startPoint x: 191, startPoint y: 318, endPoint x: 206, endPoint y: 329, distance: 18.7
click at [192, 317] on div "09:00-19:00 (10h) 1/1 pin Yas Mall [GEOGRAPHIC_DATA] 1 Role Sales [DATE] 09:00-…" at bounding box center [188, 257] width 123 height 157
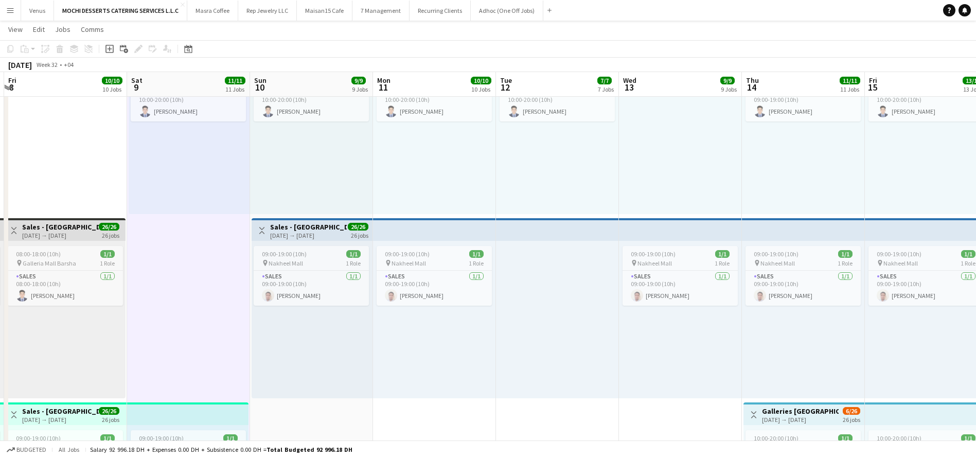
scroll to position [1003, 0]
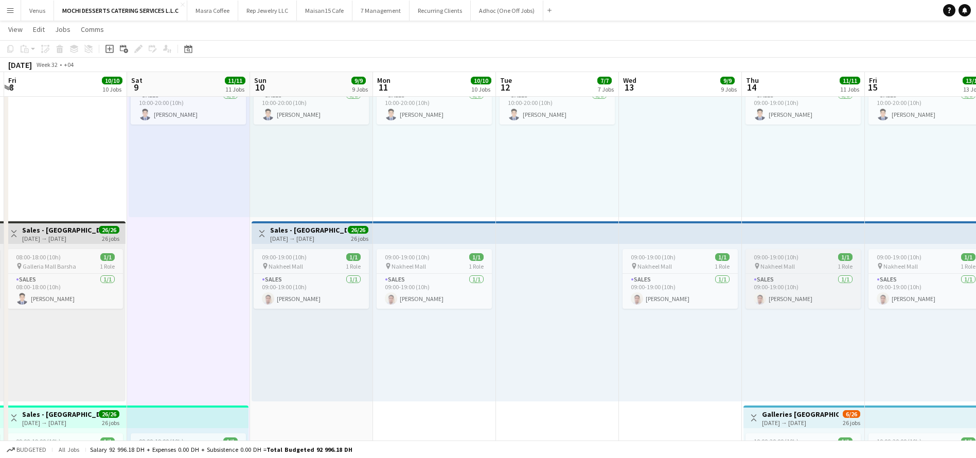
click at [818, 249] on app-job-card "09:00-19:00 (10h) 1/1 pin Nakheel Mall 1 Role Sales [DATE] 09:00-19:00 (10h) [P…" at bounding box center [803, 279] width 115 height 60
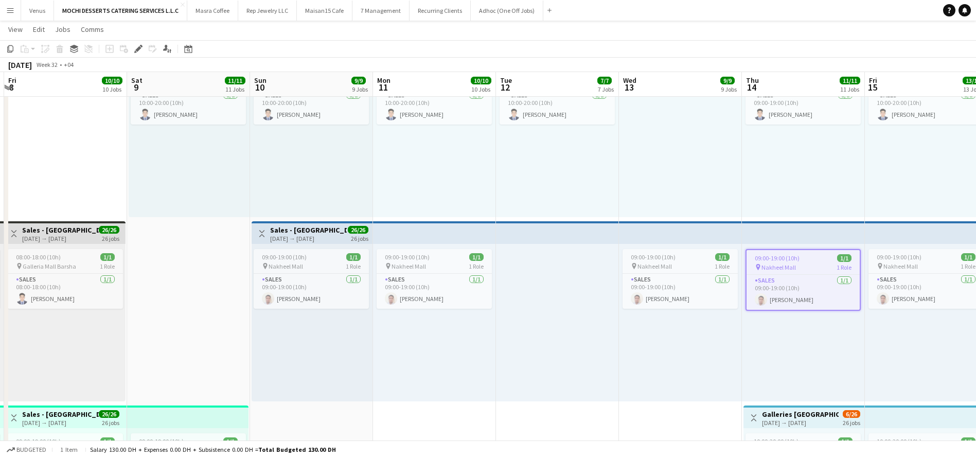
click at [817, 234] on app-top-bar at bounding box center [803, 232] width 123 height 23
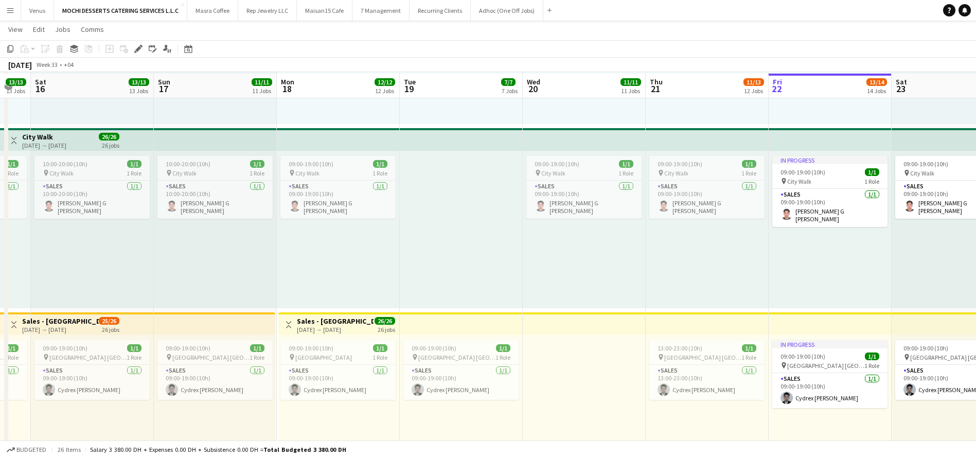
scroll to position [1466, 0]
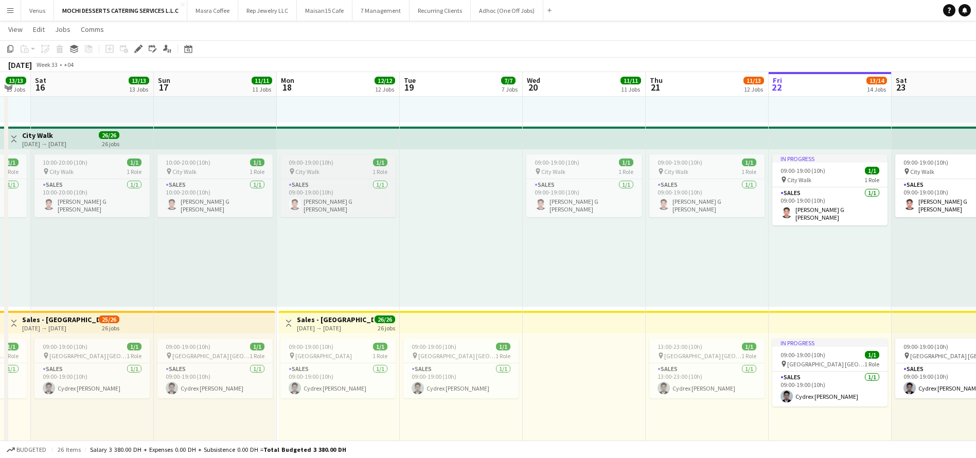
click at [320, 162] on span "09:00-19:00 (10h)" at bounding box center [311, 162] width 45 height 8
click at [139, 47] on icon at bounding box center [138, 49] width 6 height 6
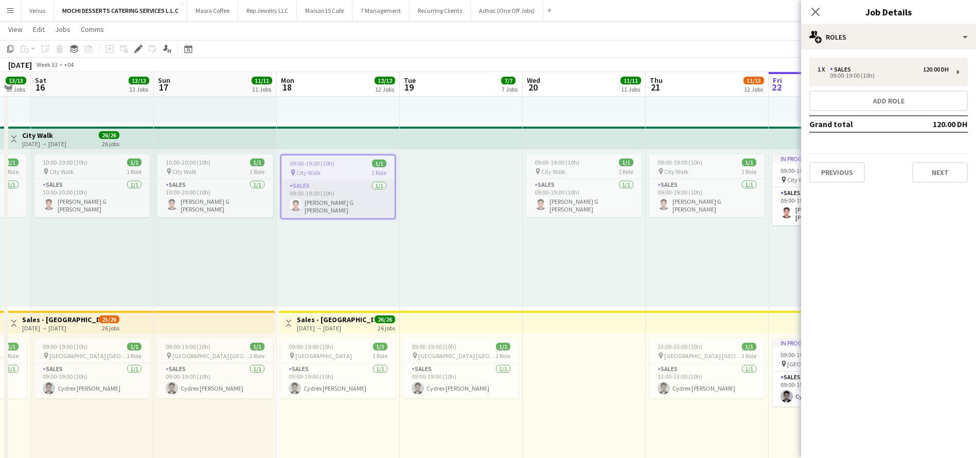
click at [307, 183] on app-card-role "Sales [DATE] 09:00-19:00 (10h) [PERSON_NAME] G [PERSON_NAME]" at bounding box center [337, 199] width 113 height 38
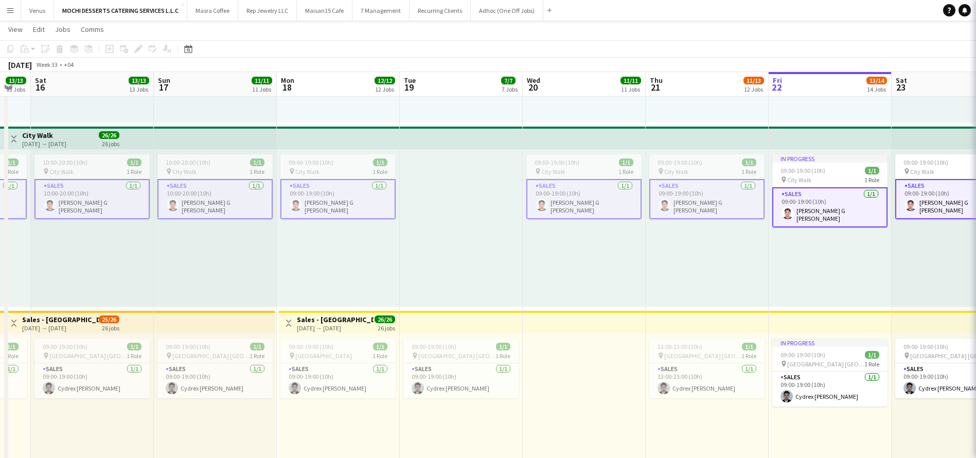
click at [313, 205] on app-card-role "Sales [DATE] 09:00-19:00 (10h) [PERSON_NAME] G [PERSON_NAME]" at bounding box center [337, 199] width 115 height 40
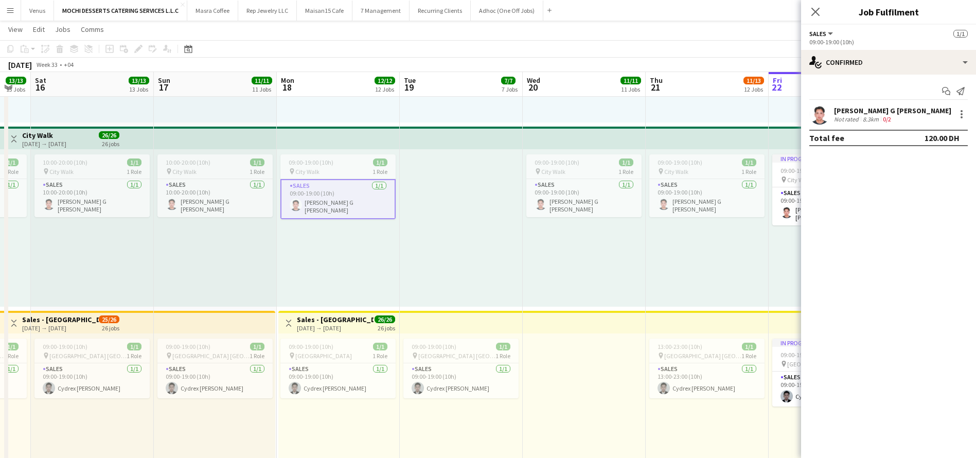
click at [871, 110] on div "[PERSON_NAME] G [PERSON_NAME]" at bounding box center [892, 110] width 117 height 9
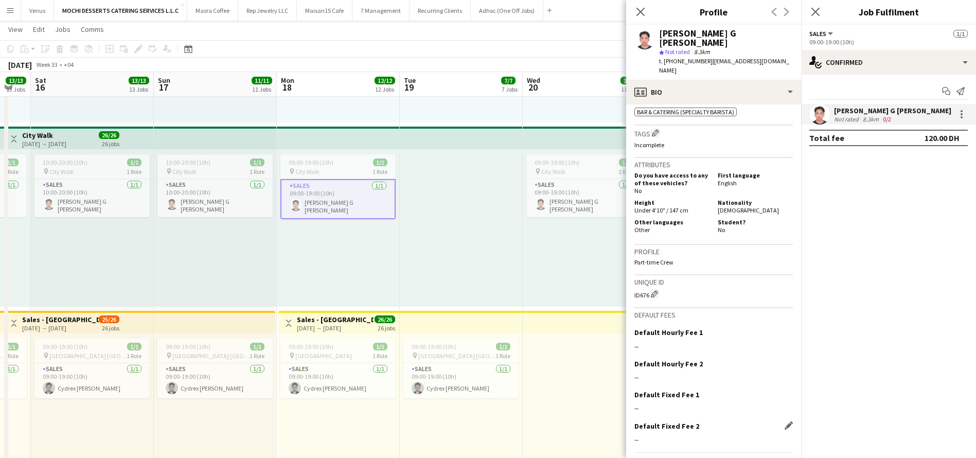
scroll to position [394, 0]
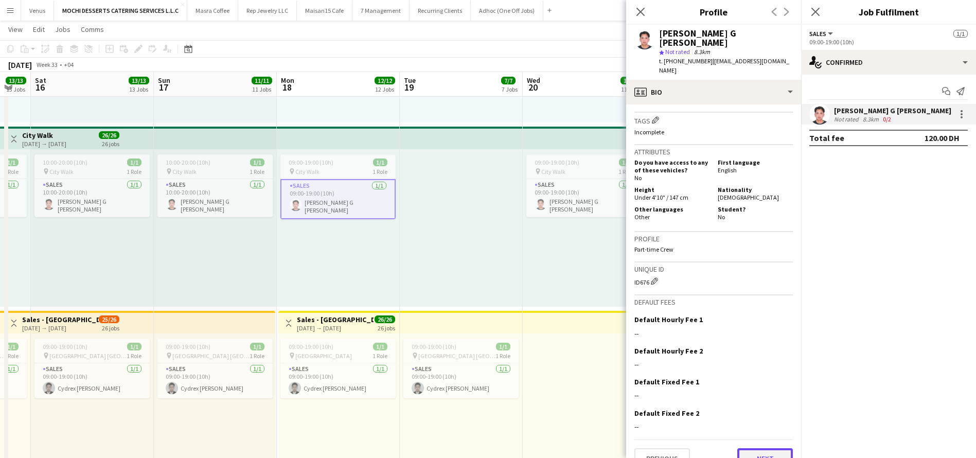
click at [752, 448] on button "Next" at bounding box center [765, 458] width 56 height 21
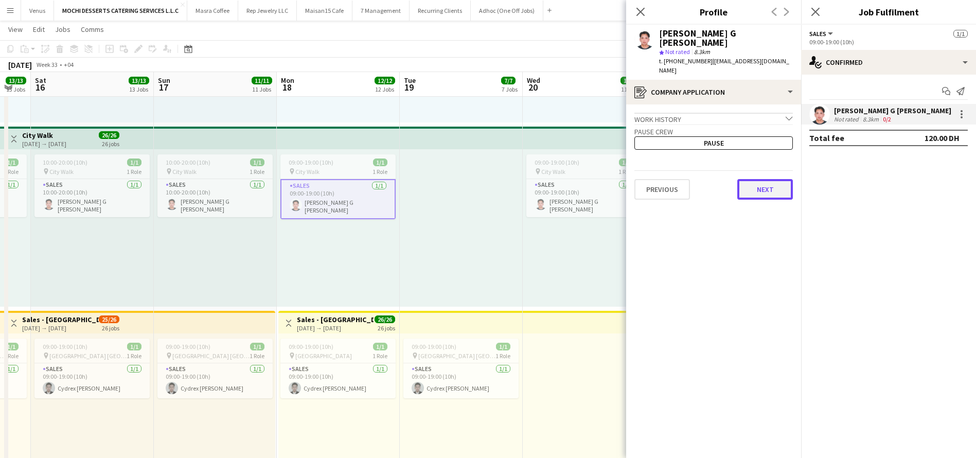
click at [767, 179] on button "Next" at bounding box center [765, 189] width 56 height 21
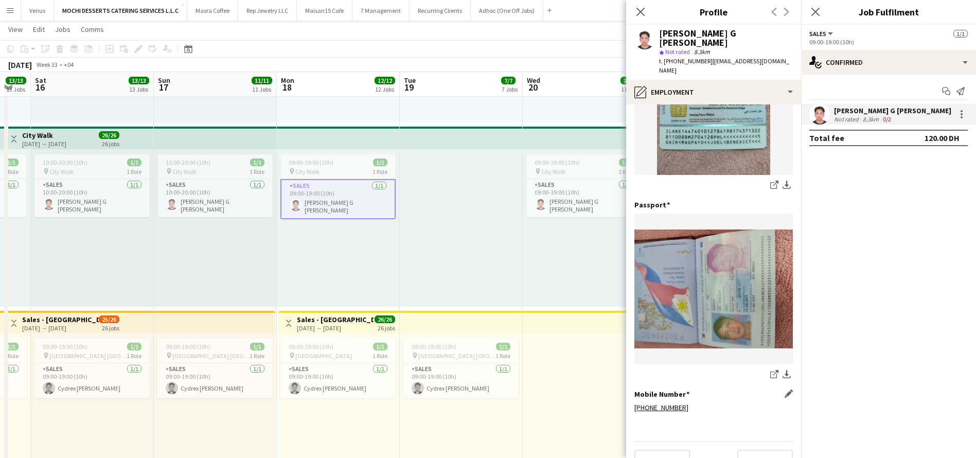
scroll to position [279, 0]
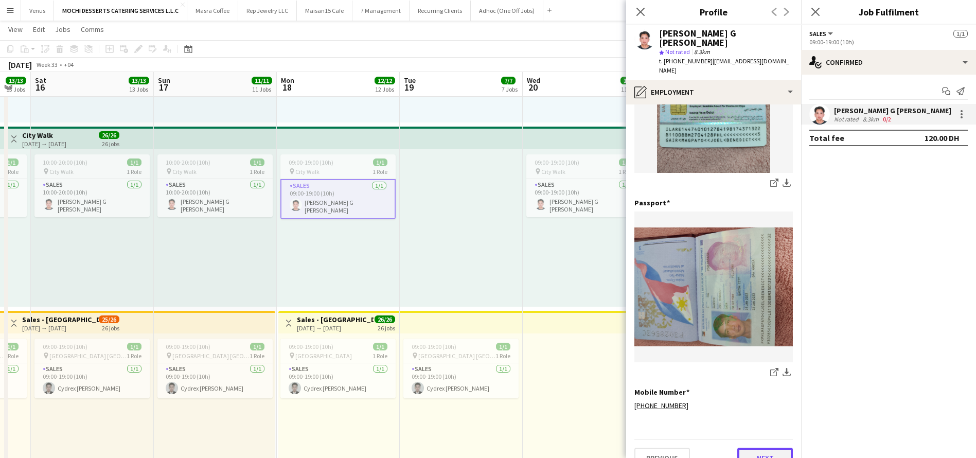
click at [745, 448] on button "Next" at bounding box center [765, 458] width 56 height 21
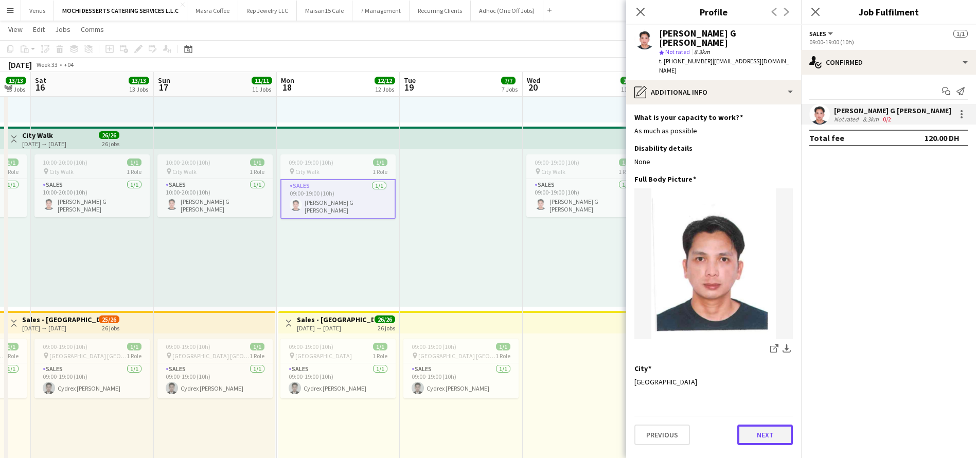
click at [766, 424] on button "Next" at bounding box center [765, 434] width 56 height 21
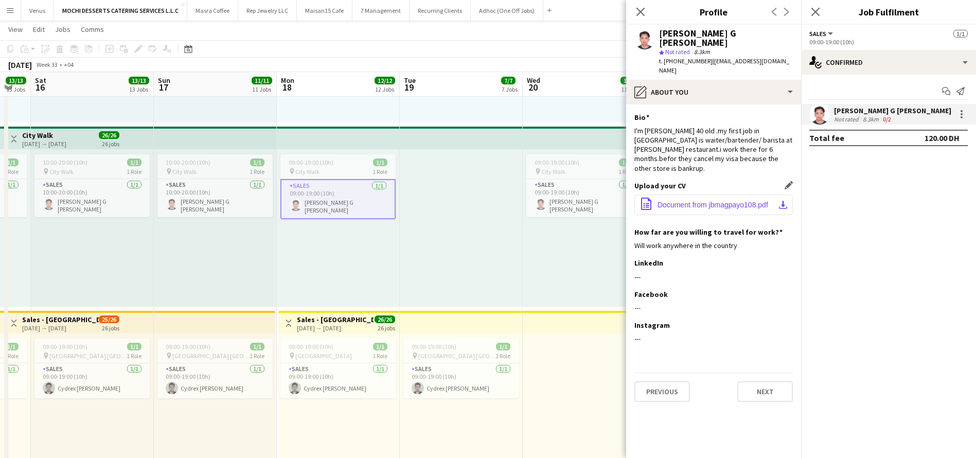
click at [734, 201] on span "Document from jbmagpayo108.pdf" at bounding box center [713, 205] width 111 height 8
click at [638, 15] on icon at bounding box center [640, 12] width 10 height 10
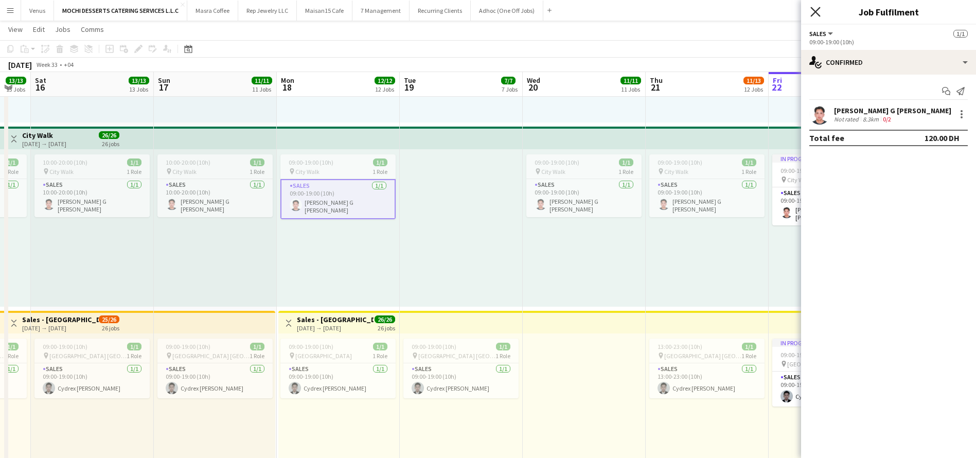
click at [815, 9] on icon "Close pop-in" at bounding box center [815, 12] width 10 height 10
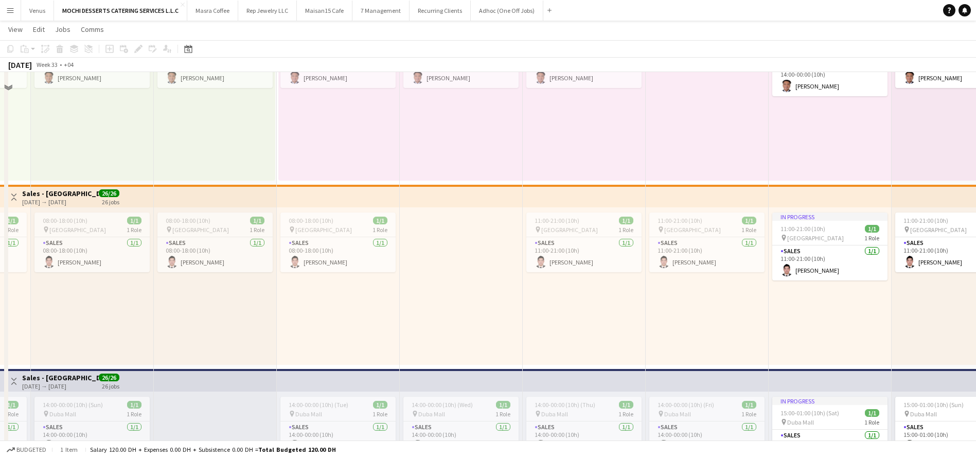
scroll to position [386, 0]
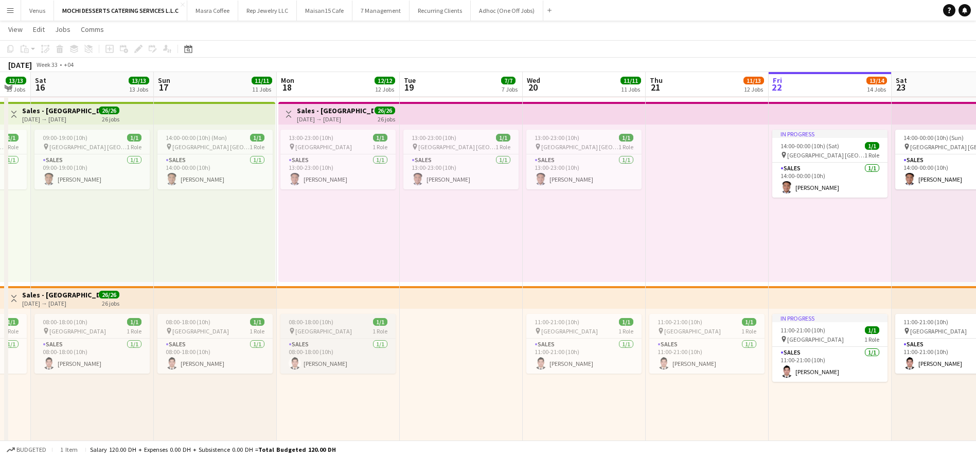
click at [320, 332] on span "[GEOGRAPHIC_DATA]" at bounding box center [323, 331] width 57 height 8
click at [136, 49] on icon at bounding box center [138, 49] width 6 height 6
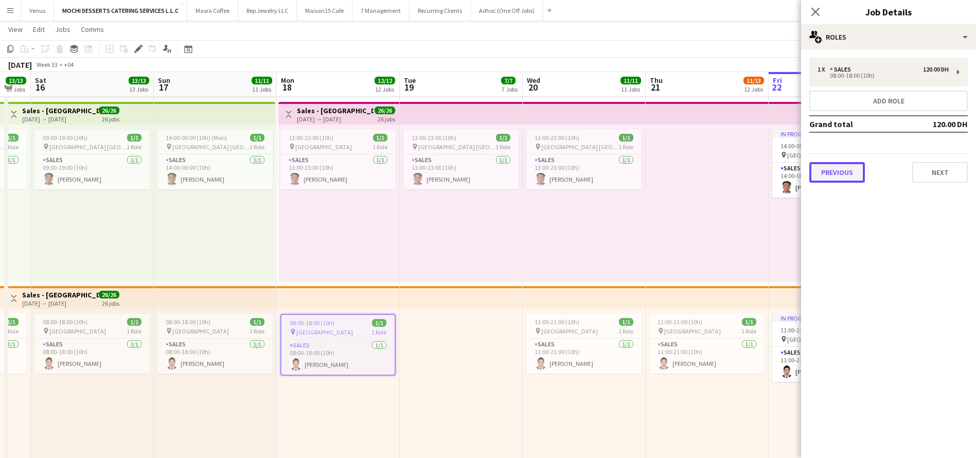
click at [835, 179] on button "Previous" at bounding box center [837, 172] width 56 height 21
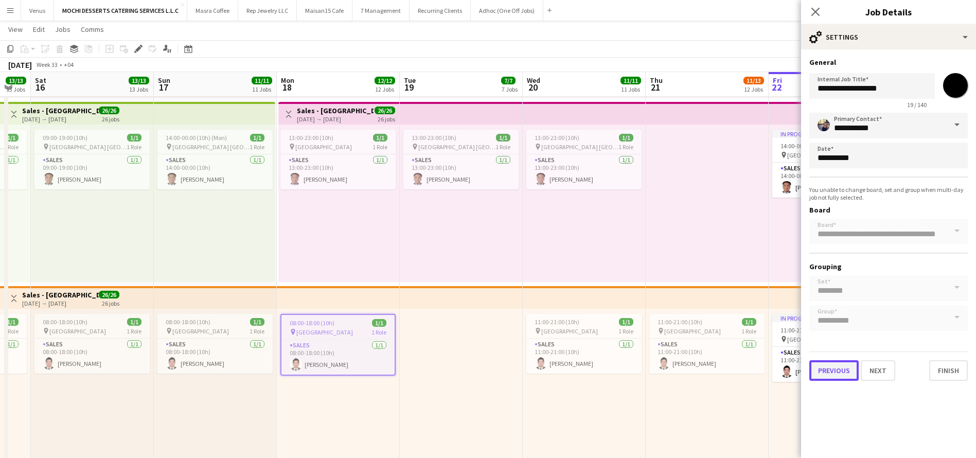
click at [825, 370] on button "Previous" at bounding box center [833, 370] width 49 height 21
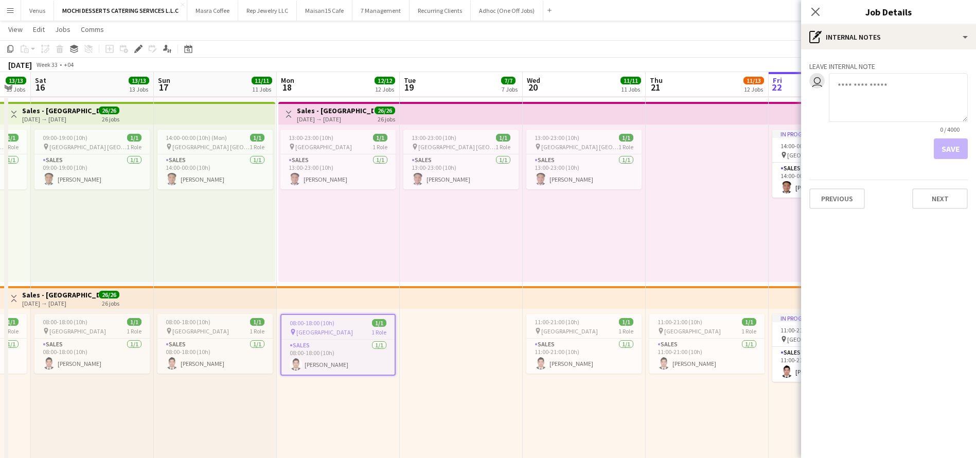
click at [834, 215] on div "Leave internal note user 0 / 4000 Save Previous Next" at bounding box center [888, 133] width 175 height 168
click at [843, 201] on button "Previous" at bounding box center [837, 198] width 56 height 21
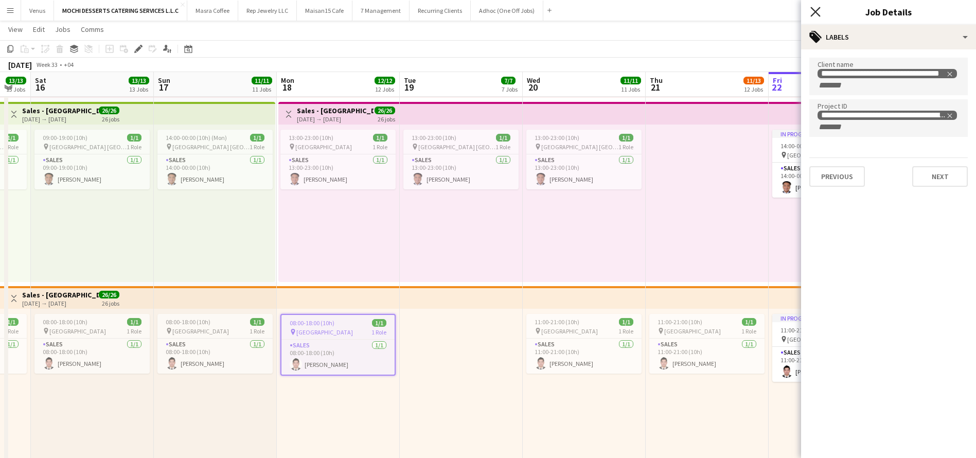
click at [815, 7] on icon "Close pop-in" at bounding box center [815, 12] width 10 height 10
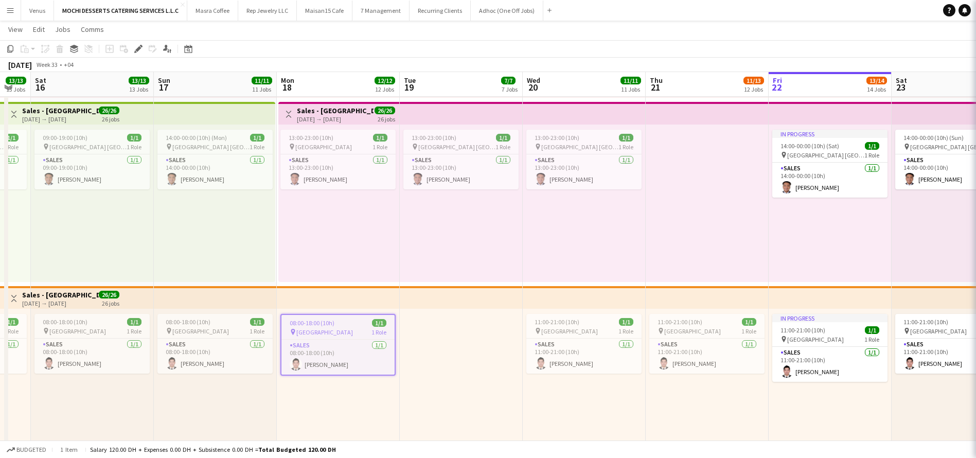
scroll to position [695, 0]
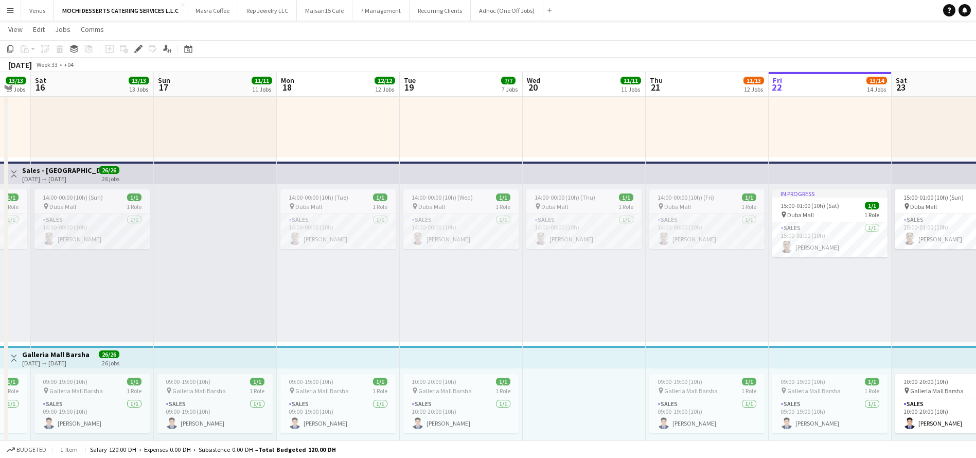
click at [340, 182] on app-top-bar at bounding box center [338, 173] width 123 height 23
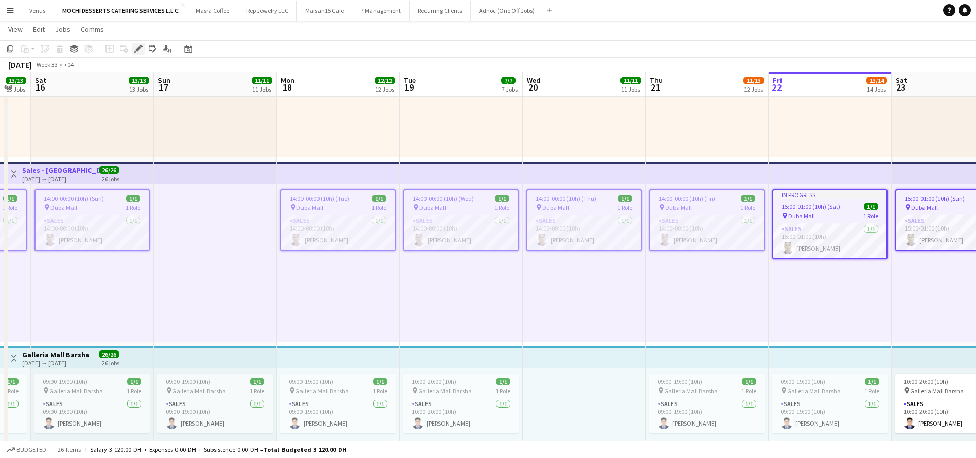
click at [137, 49] on icon at bounding box center [138, 49] width 6 height 6
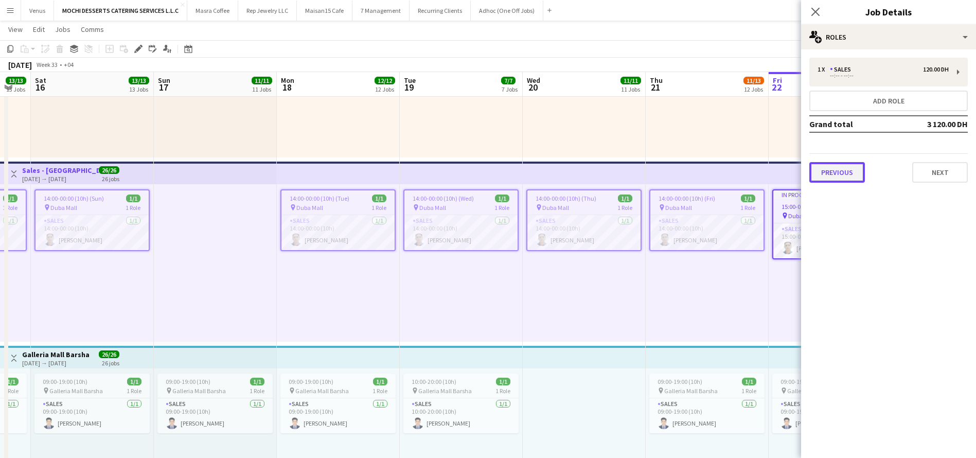
click at [836, 171] on button "Previous" at bounding box center [837, 172] width 56 height 21
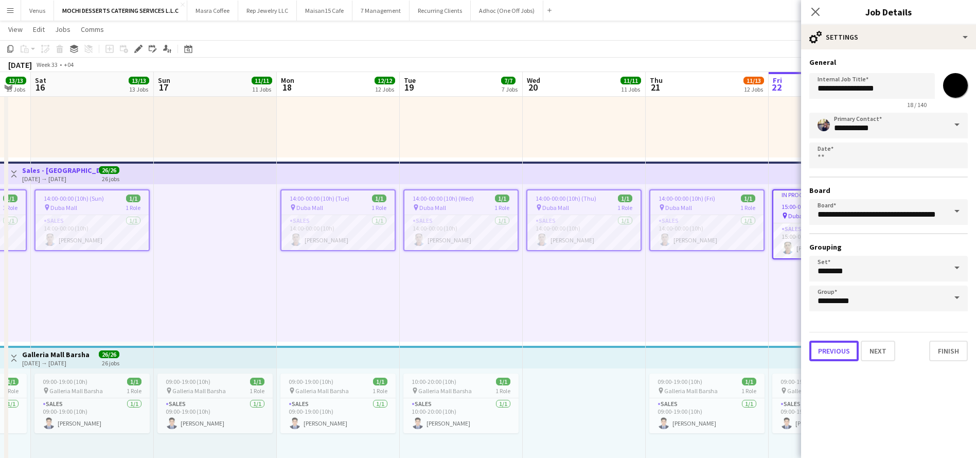
click at [833, 353] on button "Previous" at bounding box center [833, 351] width 49 height 21
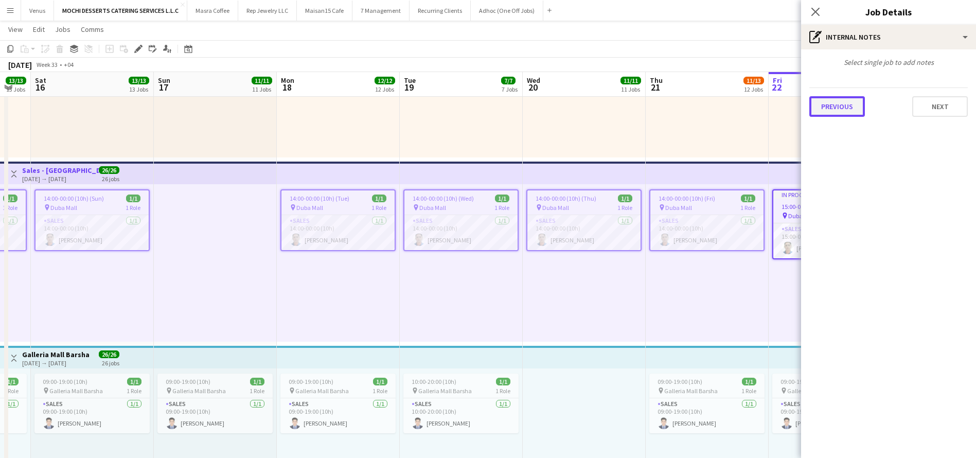
click at [841, 110] on button "Previous" at bounding box center [837, 106] width 56 height 21
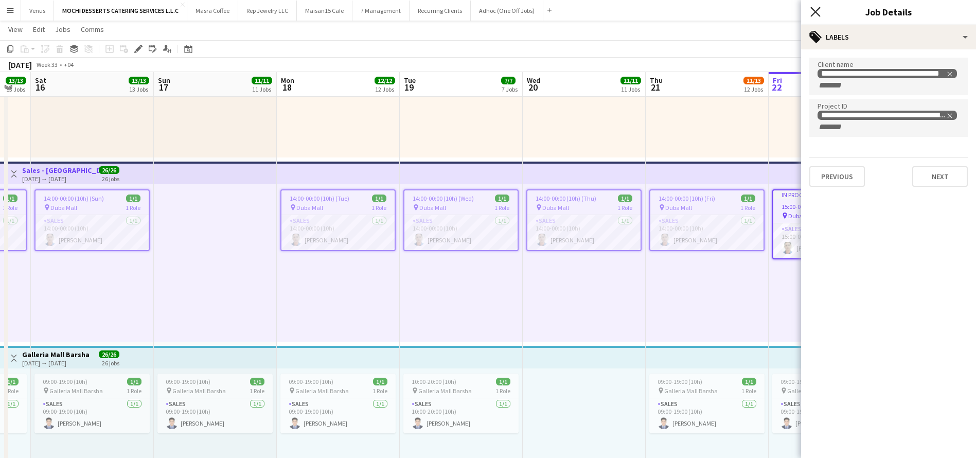
click at [816, 14] on icon "Close pop-in" at bounding box center [815, 12] width 10 height 10
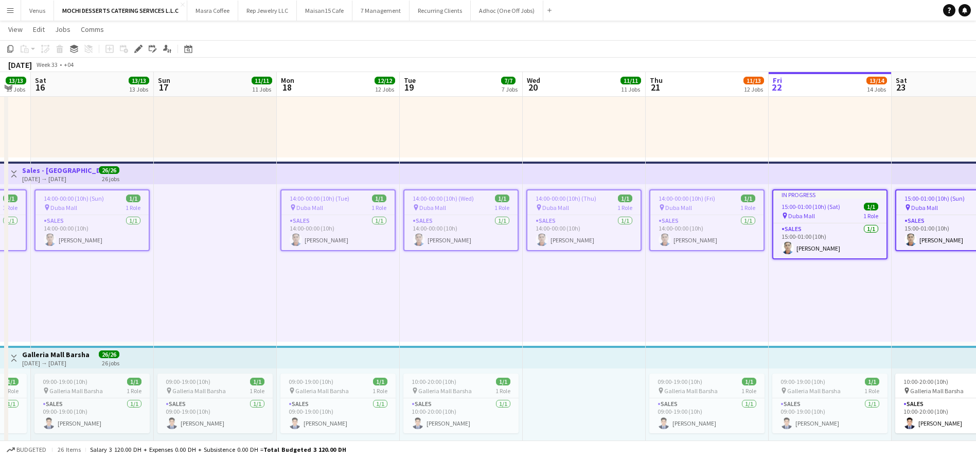
click at [575, 298] on div "14:00-00:00 (10h) (Thu) 1/1 pin Duba Mall 1 Role Sales [DATE] 14:00-00:00 (10h)…" at bounding box center [584, 262] width 123 height 157
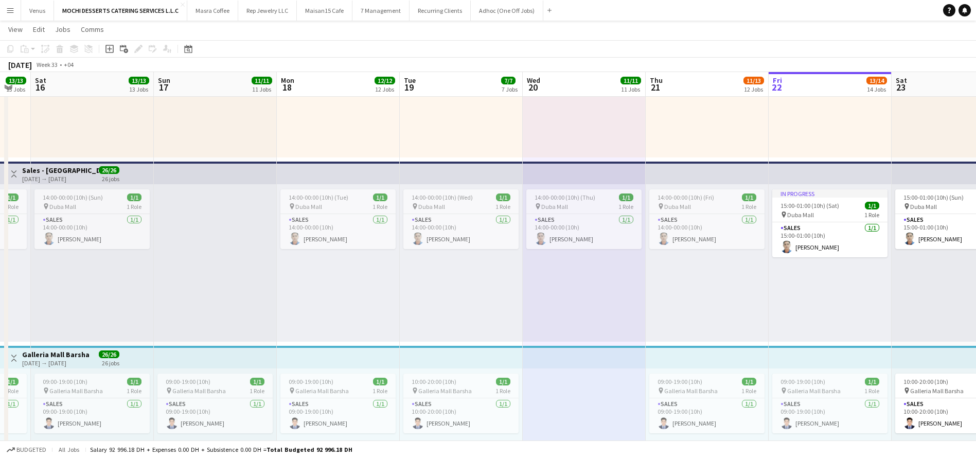
drag, startPoint x: 198, startPoint y: 232, endPoint x: 221, endPoint y: 217, distance: 28.3
click at [199, 233] on div at bounding box center [215, 262] width 123 height 157
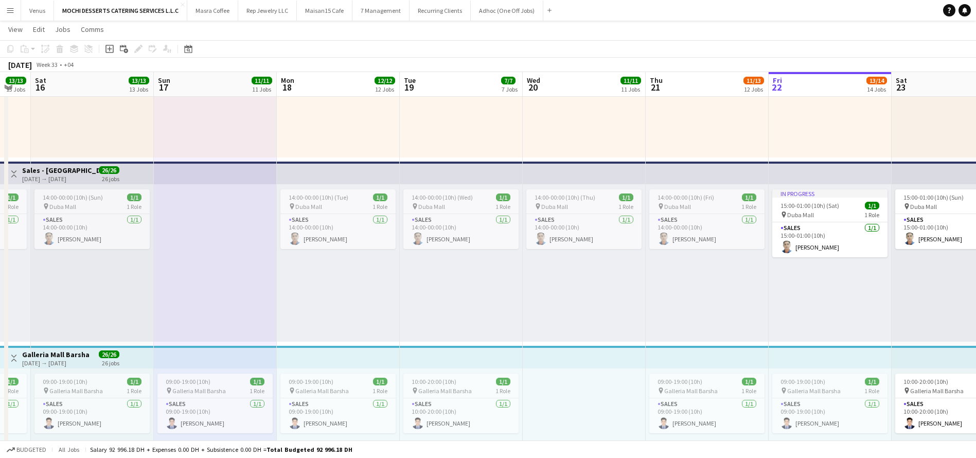
scroll to position [0, 337]
click at [355, 149] on div "08:00-18:00 (10h) 1/1 pin Dubai Mall 1 Role Sales [DATE] 08:00-18:00 (10h) [PER…" at bounding box center [339, 78] width 123 height 157
